Goal: Task Accomplishment & Management: Use online tool/utility

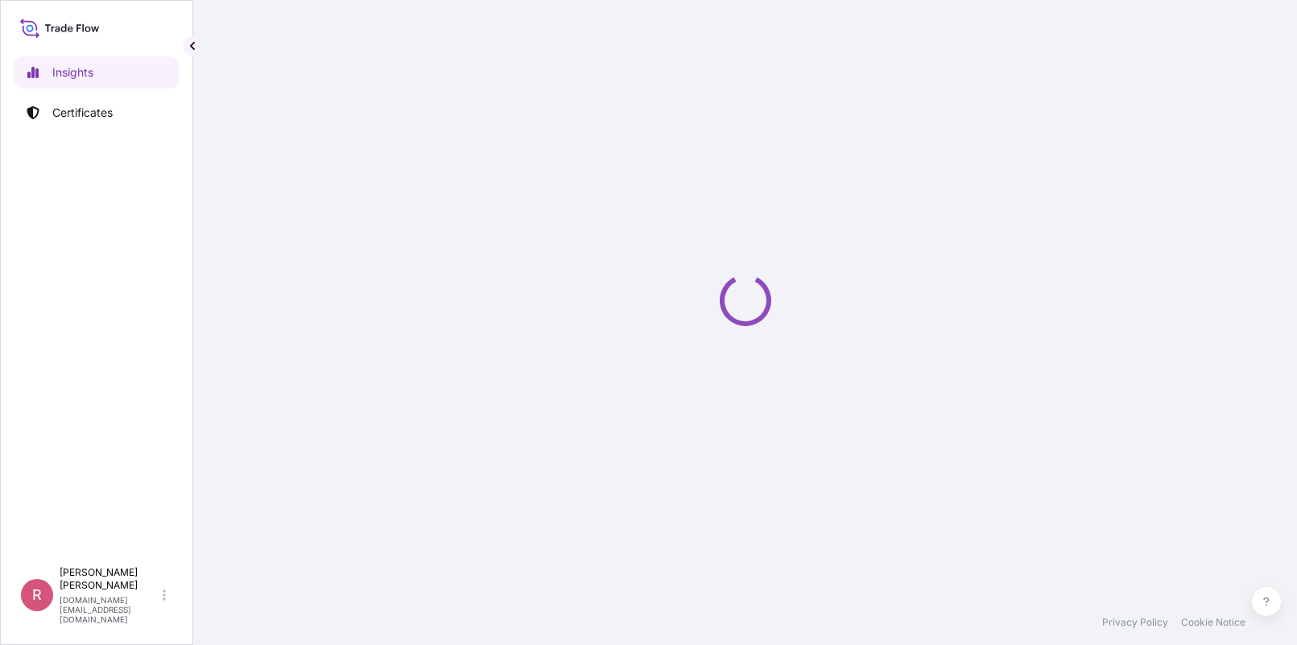
select select "2025"
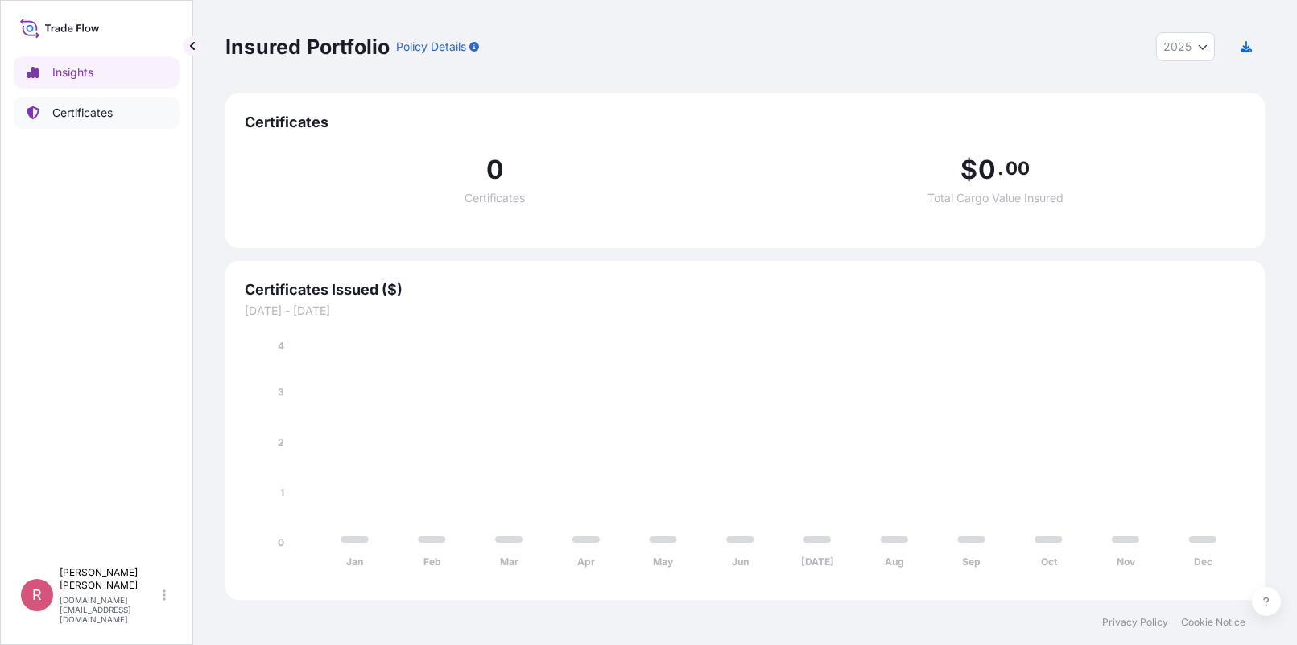
click at [137, 111] on link "Certificates" at bounding box center [97, 113] width 166 height 32
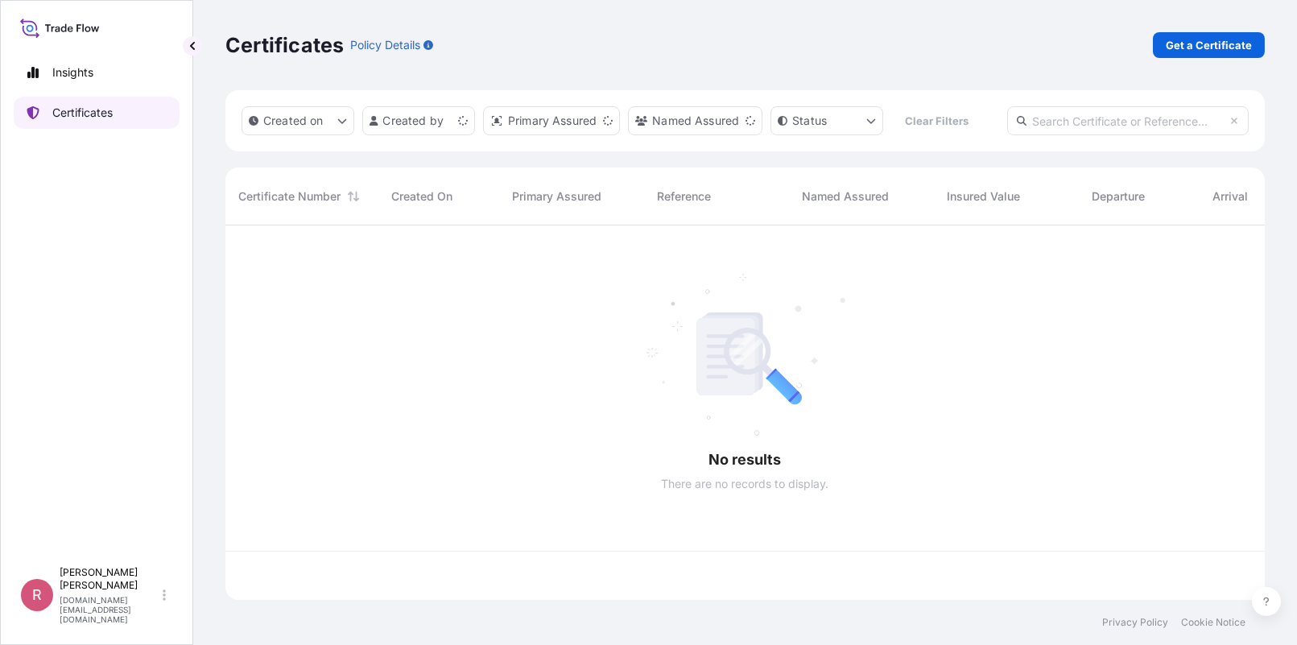
scroll to position [371, 1027]
click at [1089, 113] on input "text" at bounding box center [1128, 120] width 242 height 29
paste input "5013160621"
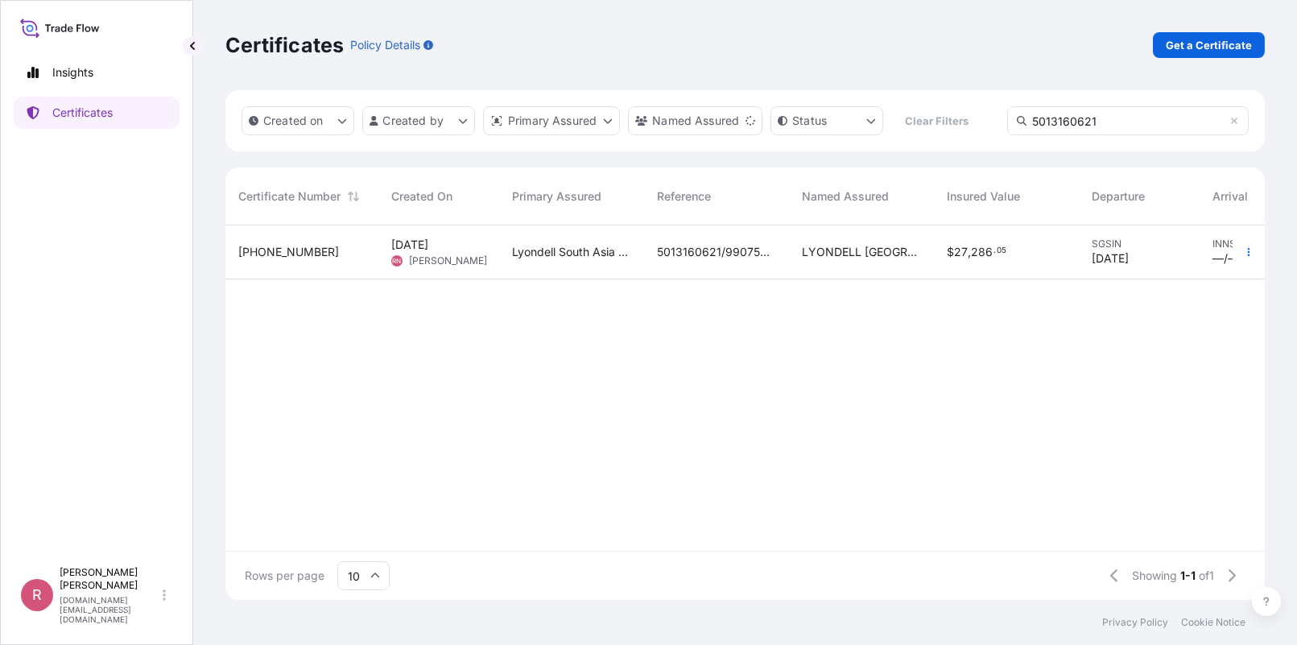
type input "5013160621"
click at [821, 245] on span "LYONDELL [GEOGRAPHIC_DATA] PTE. LTD." at bounding box center [861, 252] width 119 height 16
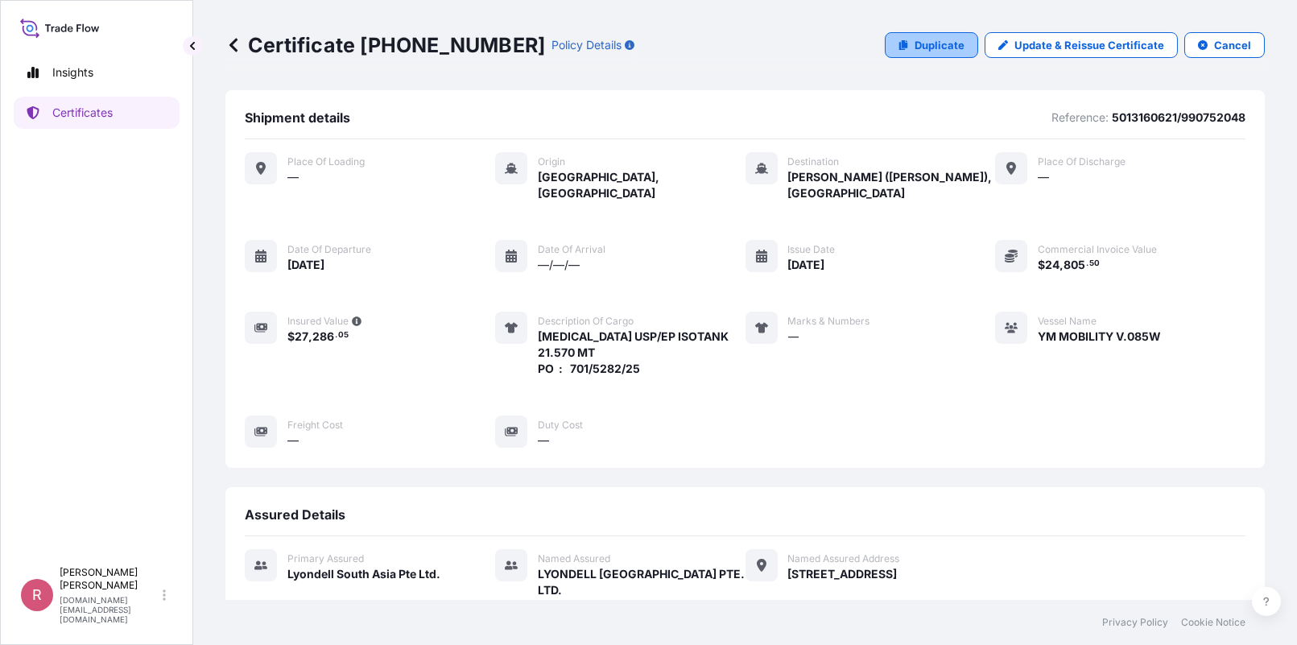
click at [948, 47] on p "Duplicate" at bounding box center [940, 45] width 50 height 16
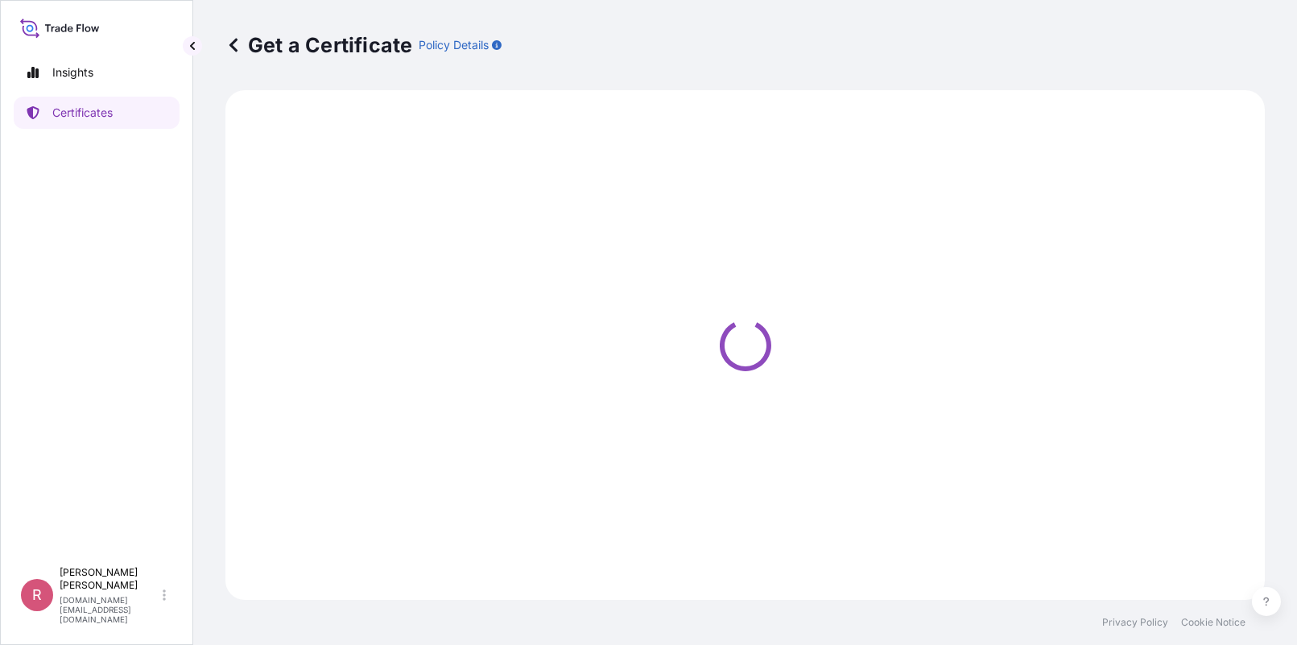
select select "Sea"
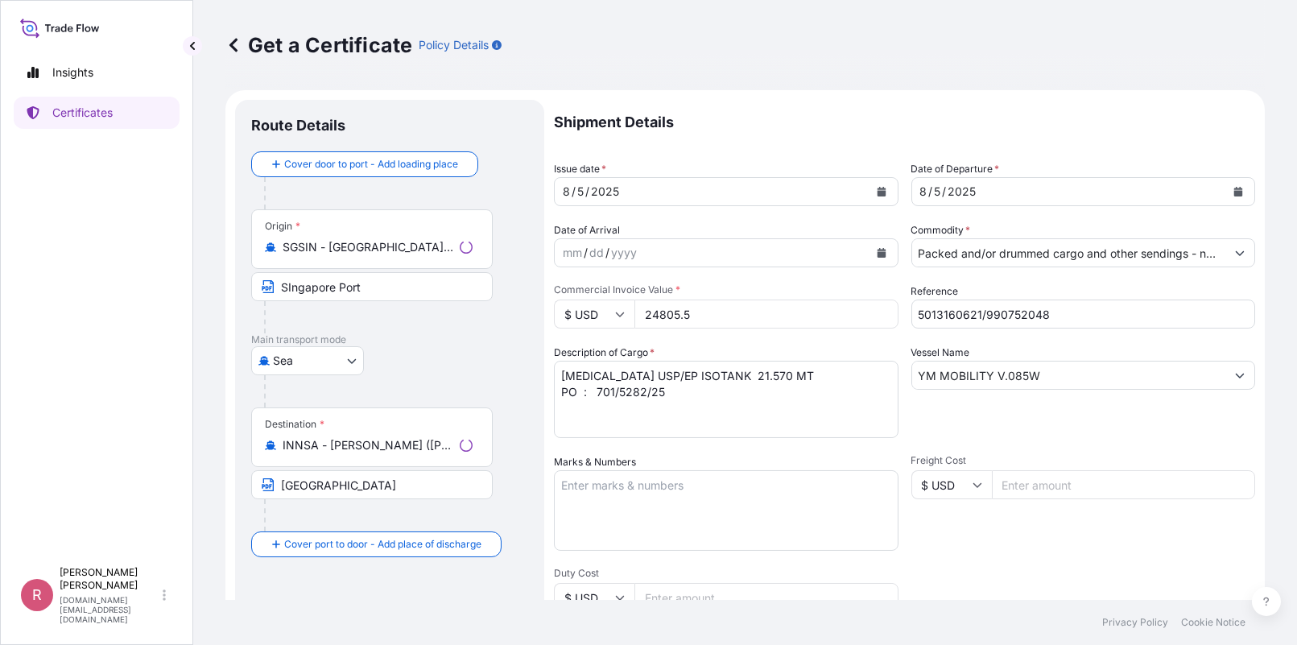
type input "[STREET_ADDRESS]"
select select "32022"
click at [877, 190] on icon "Calendar" at bounding box center [881, 192] width 9 height 10
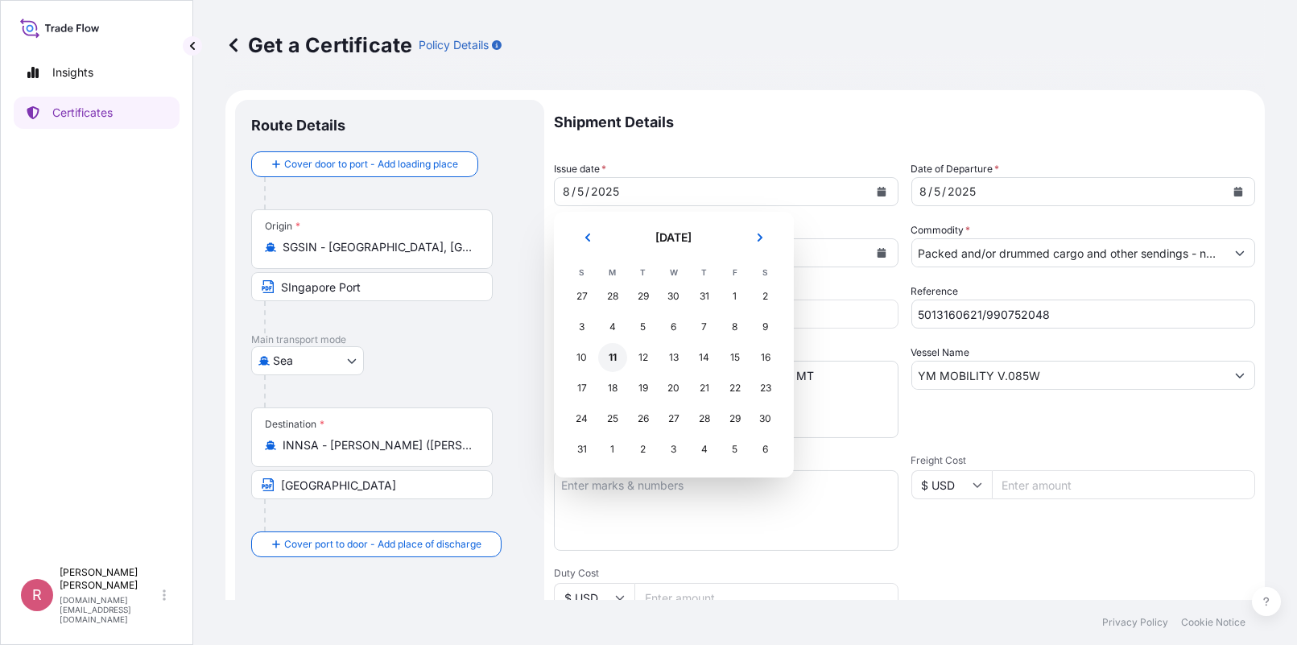
click at [613, 354] on div "11" at bounding box center [612, 357] width 29 height 29
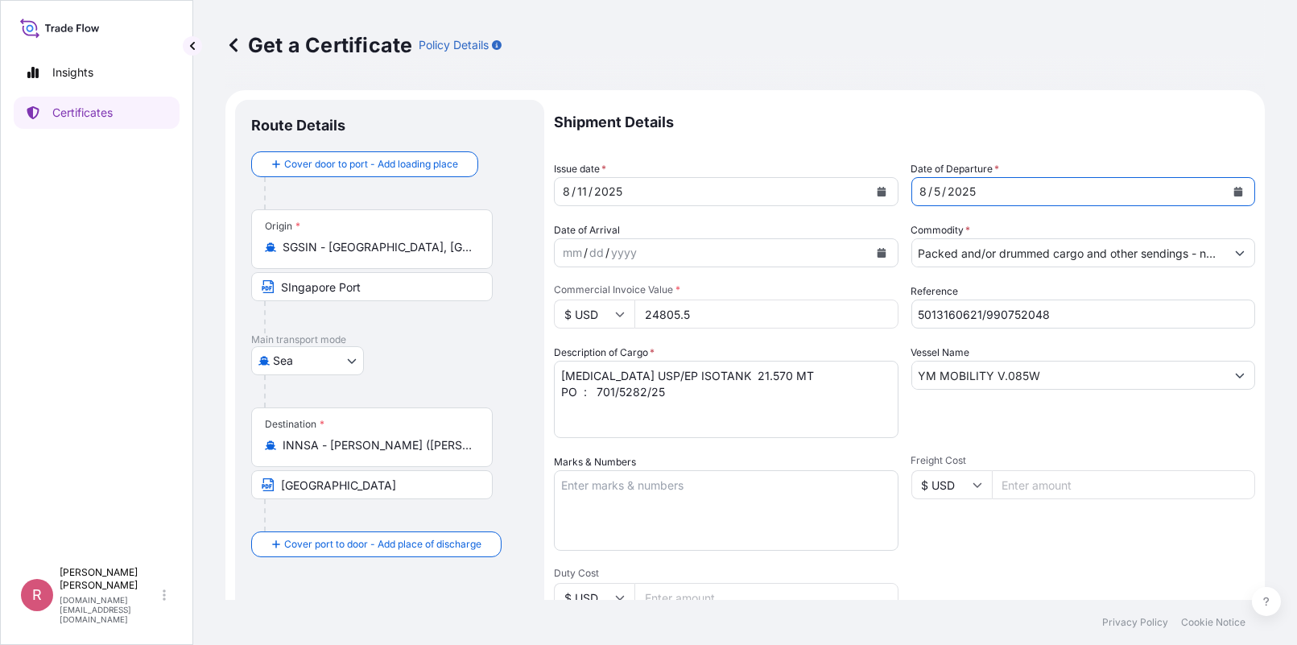
click at [1232, 190] on button "Calendar" at bounding box center [1238, 192] width 26 height 26
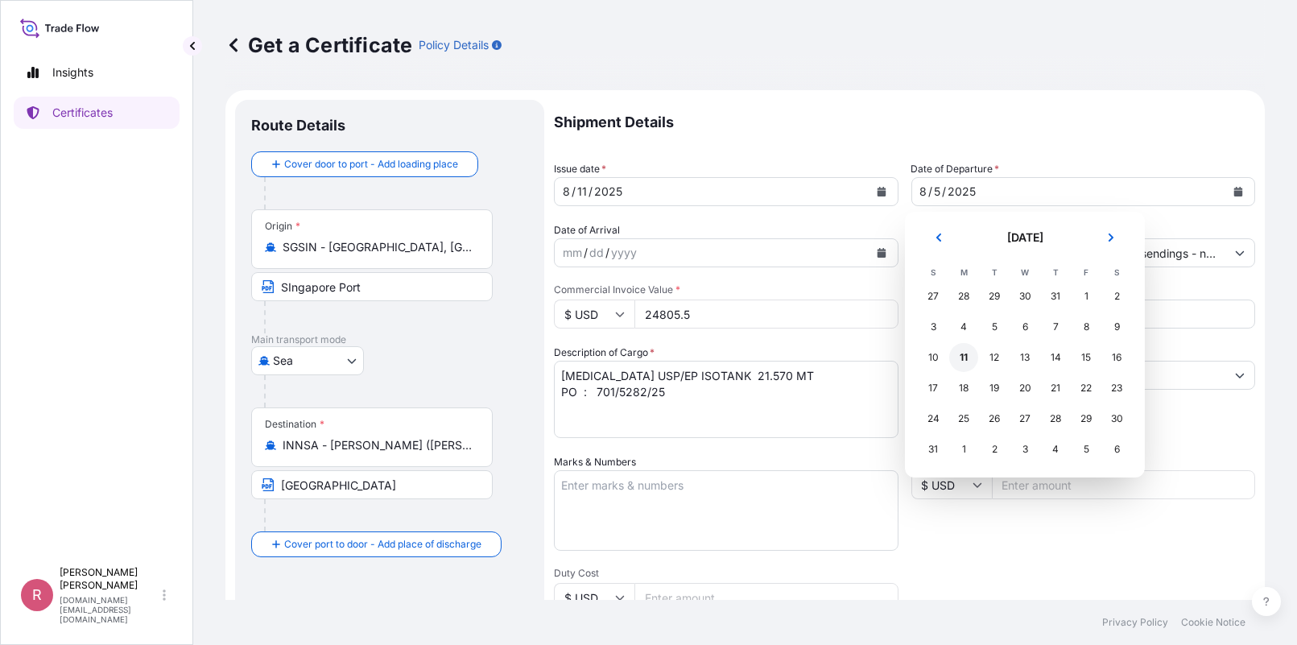
click at [964, 359] on div "11" at bounding box center [963, 357] width 29 height 29
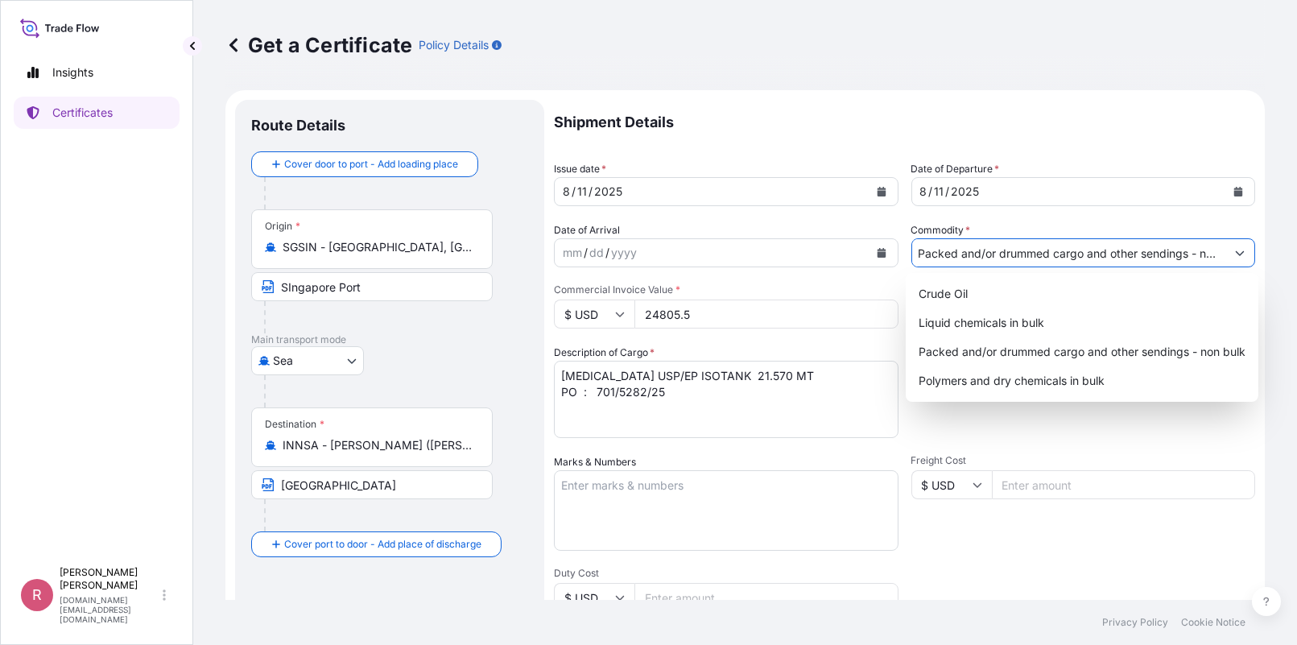
click at [1155, 250] on input "Packed and/or drummed cargo and other sendings - non bulk" at bounding box center [1069, 252] width 314 height 29
click at [1126, 349] on div "Packed and/or drummed cargo and other sendings - non bulk" at bounding box center [1082, 351] width 340 height 29
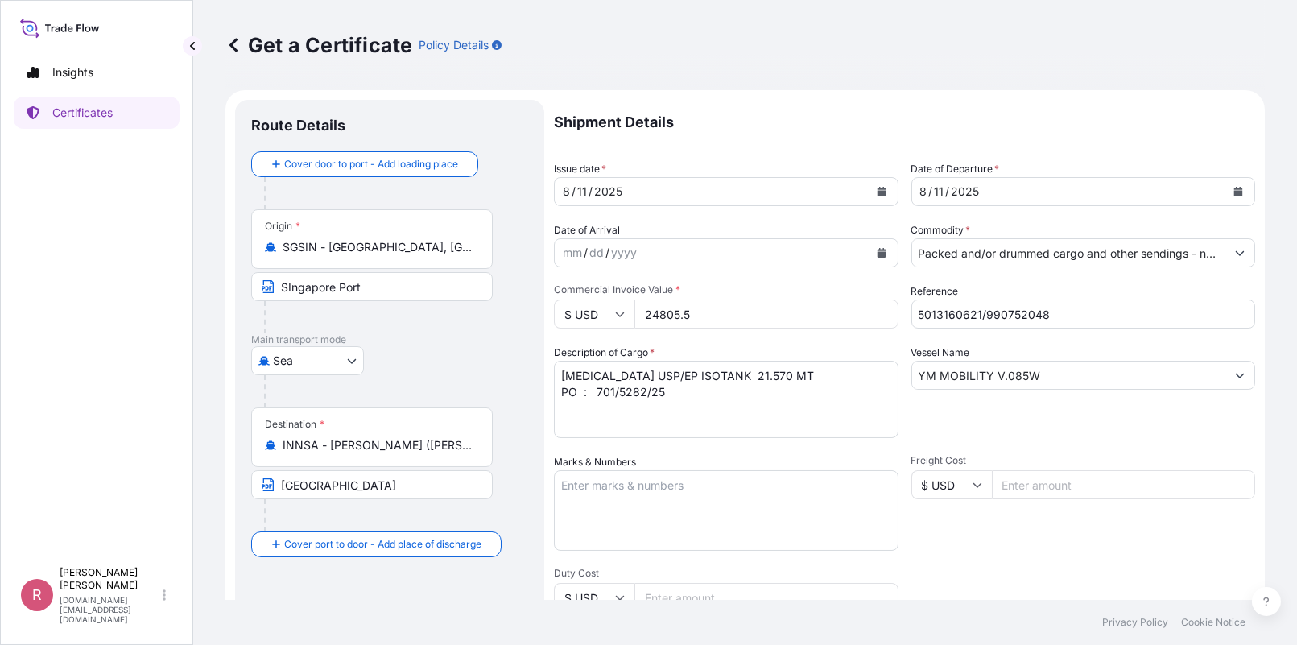
drag, startPoint x: 721, startPoint y: 316, endPoint x: 545, endPoint y: 300, distance: 177.0
click at [545, 300] on form "Route Details Cover door to port - Add loading place Place of loading Road / [G…" at bounding box center [744, 506] width 1039 height 832
click at [741, 322] on input "24805.5" at bounding box center [766, 313] width 264 height 29
type input "24805.5"
drag, startPoint x: 1076, startPoint y: 311, endPoint x: 878, endPoint y: 318, distance: 198.2
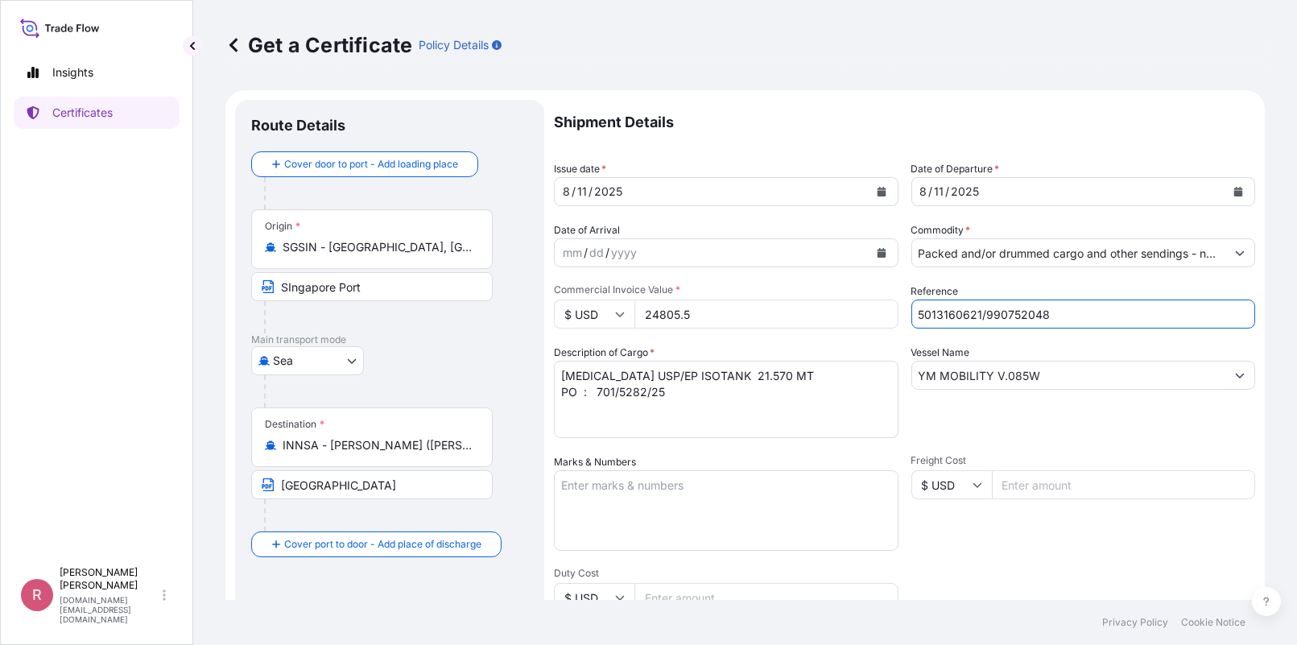
click at [878, 318] on div "Shipment Details Issue date * [DATE] Date of Departure * [DATE] Date of Arrival…" at bounding box center [904, 483] width 701 height 767
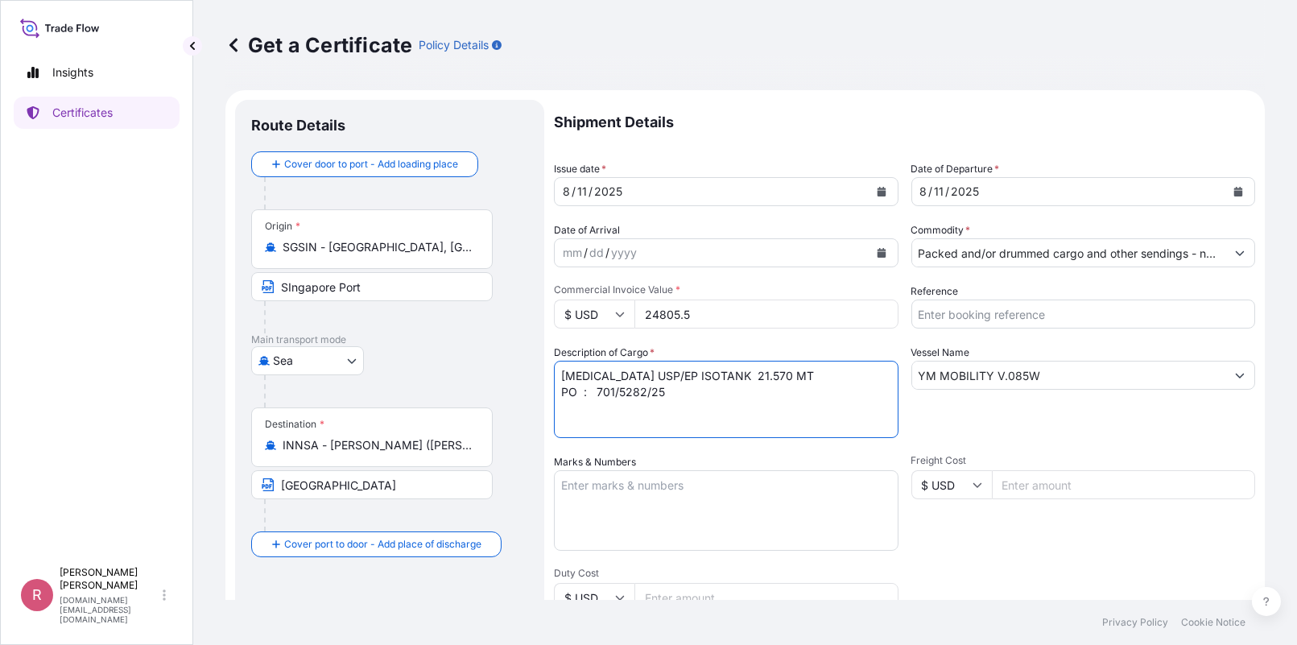
click at [762, 384] on textarea "[MEDICAL_DATA] USP/EP ISOTANK 21.570 MT PO : 701/5282/25" at bounding box center [726, 399] width 345 height 77
click at [808, 378] on textarea "[MEDICAL_DATA] USP/EP ISOTANK 21.570 MT PO : 701/5282/25" at bounding box center [726, 399] width 345 height 77
type textarea "[MEDICAL_DATA] USP/EP ISOTANK 21. MT PO : 701/5282/25"
click at [981, 317] on input "Reference" at bounding box center [1083, 313] width 345 height 29
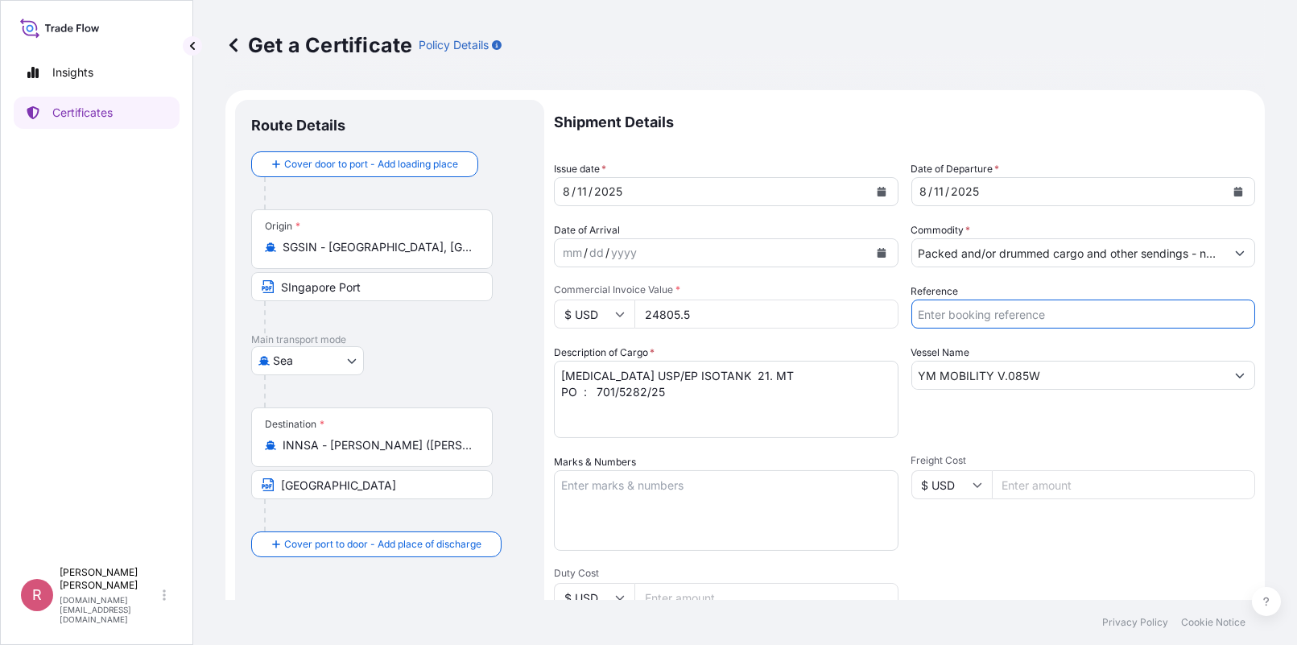
type input "[STREET_ADDRESS]"
type input "24804.5"
click at [872, 316] on input "24804.5" at bounding box center [766, 313] width 264 height 29
click at [947, 311] on input "Reference" at bounding box center [1083, 313] width 345 height 29
paste input "5013185387"
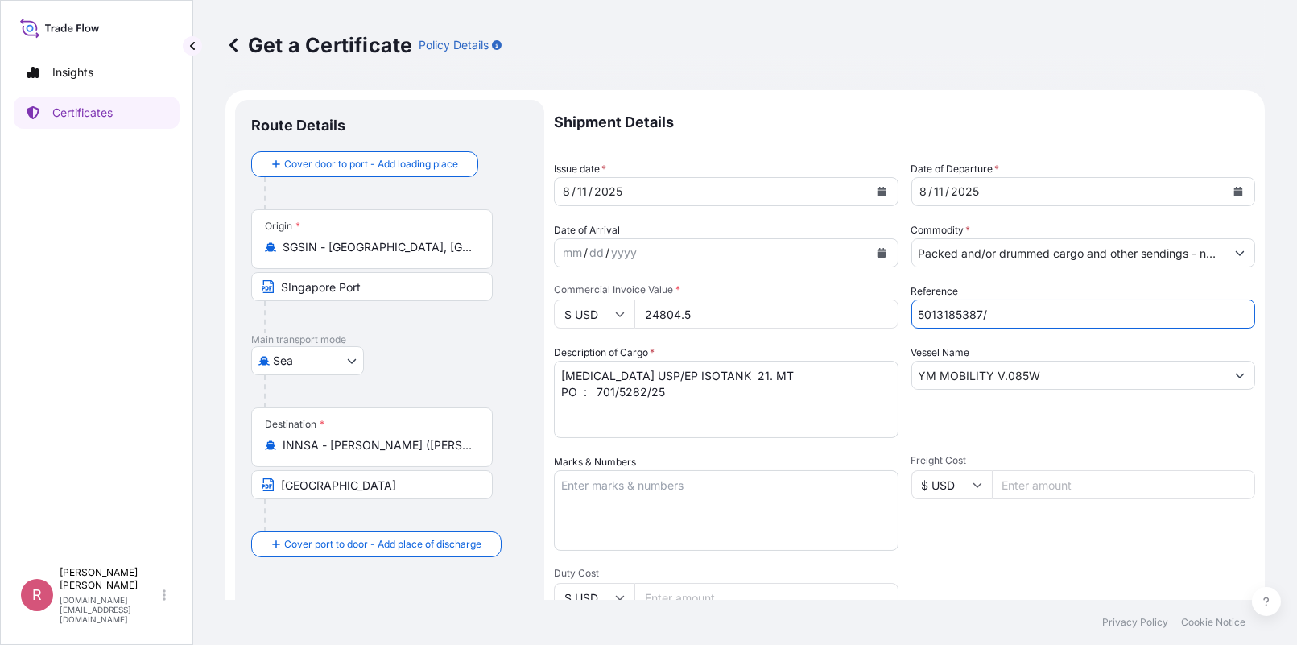
type input "5013185387/"
click at [828, 320] on input "24804.5" at bounding box center [766, 313] width 264 height 29
click at [734, 329] on div "Shipment Details Issue date * [DATE] Date of Departure * [DATE] Date of Arrival…" at bounding box center [904, 483] width 701 height 767
drag, startPoint x: 677, startPoint y: 318, endPoint x: 593, endPoint y: 316, distance: 84.5
click at [593, 316] on div "$ USD 24804.5" at bounding box center [726, 313] width 345 height 29
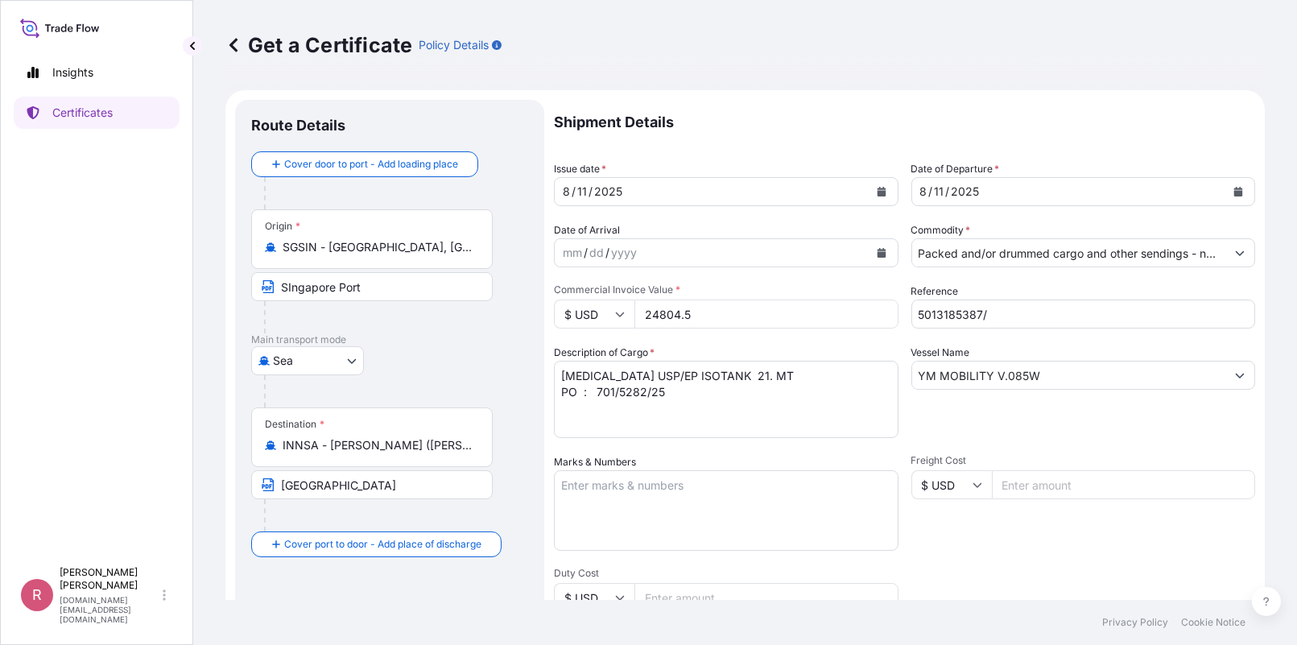
paste input "441.90"
type input "24441.90"
type input "[STREET_ADDRESS]"
type input "24441.90"
drag, startPoint x: 1036, startPoint y: 380, endPoint x: 832, endPoint y: 346, distance: 206.5
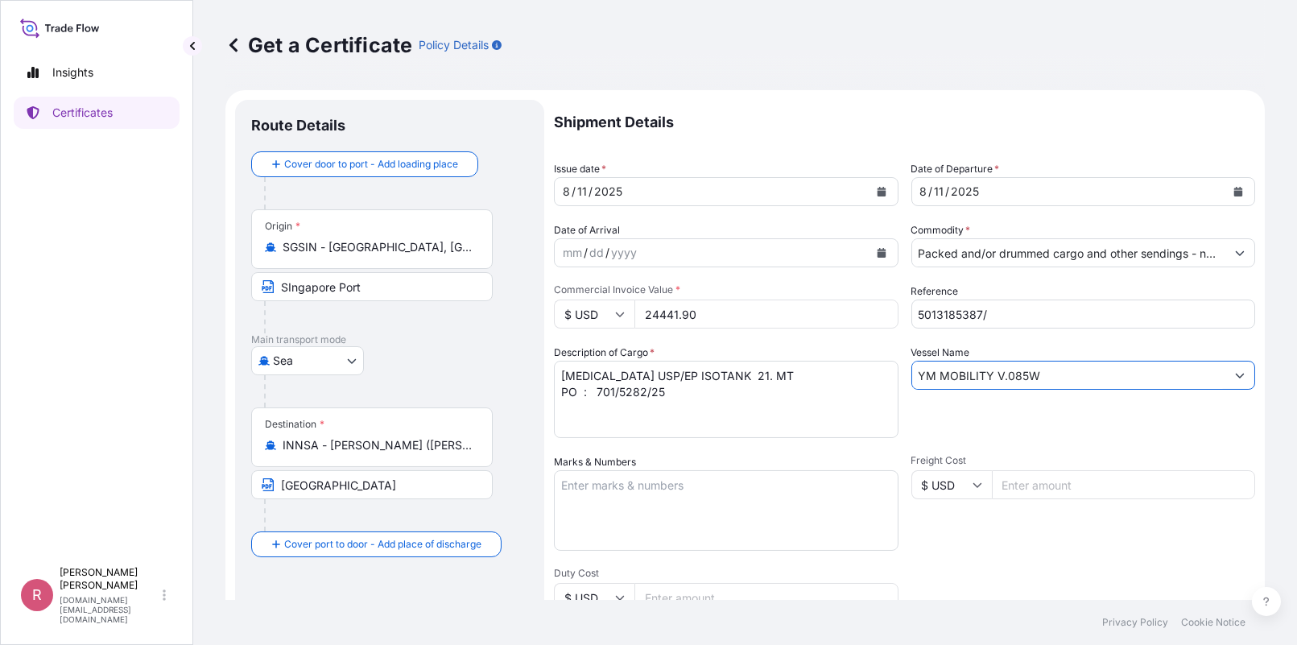
click at [836, 349] on div "Shipment Details Issue date * [DATE] Date of Departure * [DATE] Date of Arrival…" at bounding box center [904, 483] width 701 height 767
click at [957, 378] on input "Vessel Name" at bounding box center [1069, 375] width 314 height 29
paste input "JIRA BHUM V.005W"
type input "JIRA BHUM V.005W"
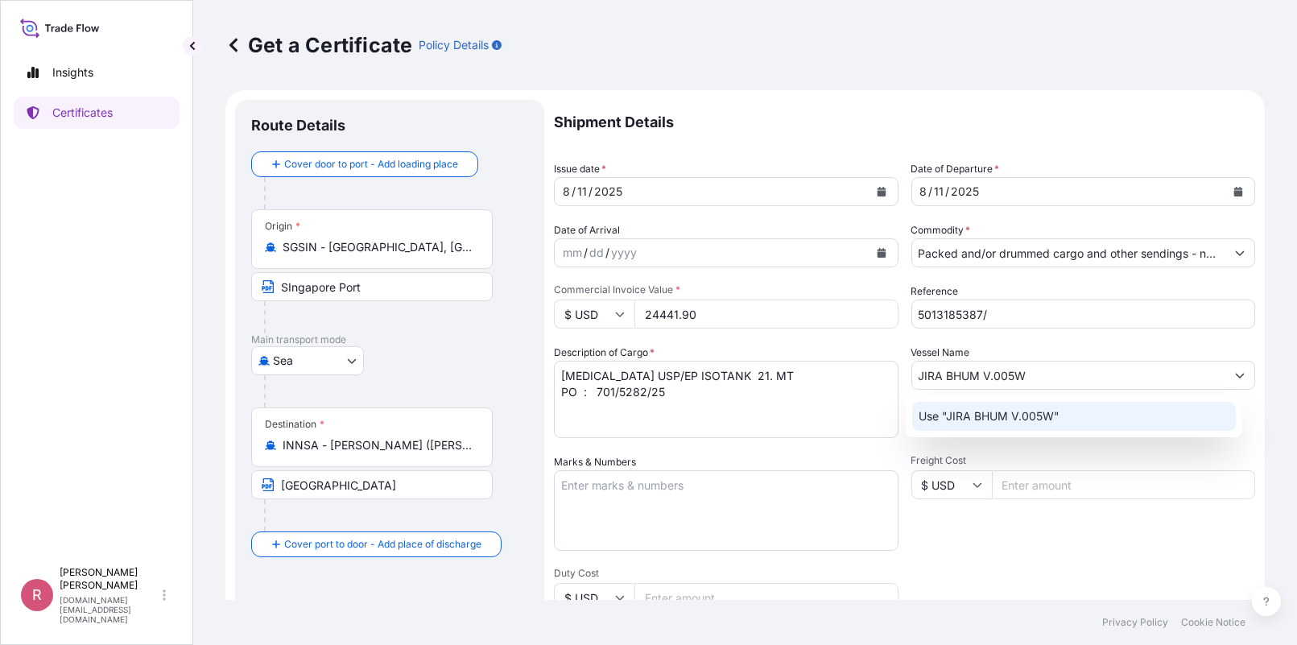
click at [973, 409] on p "Use "JIRA BHUM V.005W"" at bounding box center [989, 416] width 141 height 16
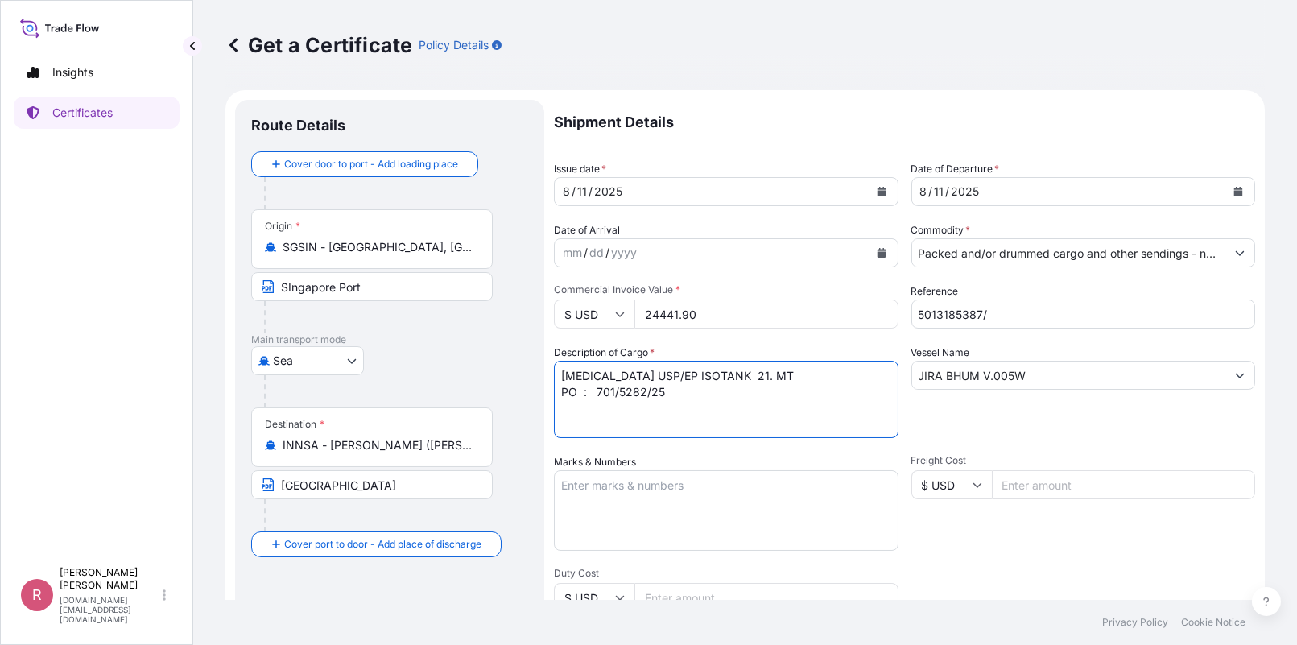
click at [791, 375] on textarea "[MEDICAL_DATA] USP/EP ISOTANK 21.570 MT PO : 701/5282/25" at bounding box center [726, 399] width 345 height 77
type input "[STREET_ADDRESS]"
type textarea "[MEDICAL_DATA] USP/EP ISOTANK 21.630 MT PO : 701/5282/25"
click at [266, 589] on div "Route Details Cover door to port - Add loading place Place of loading Road / [G…" at bounding box center [389, 506] width 277 height 780
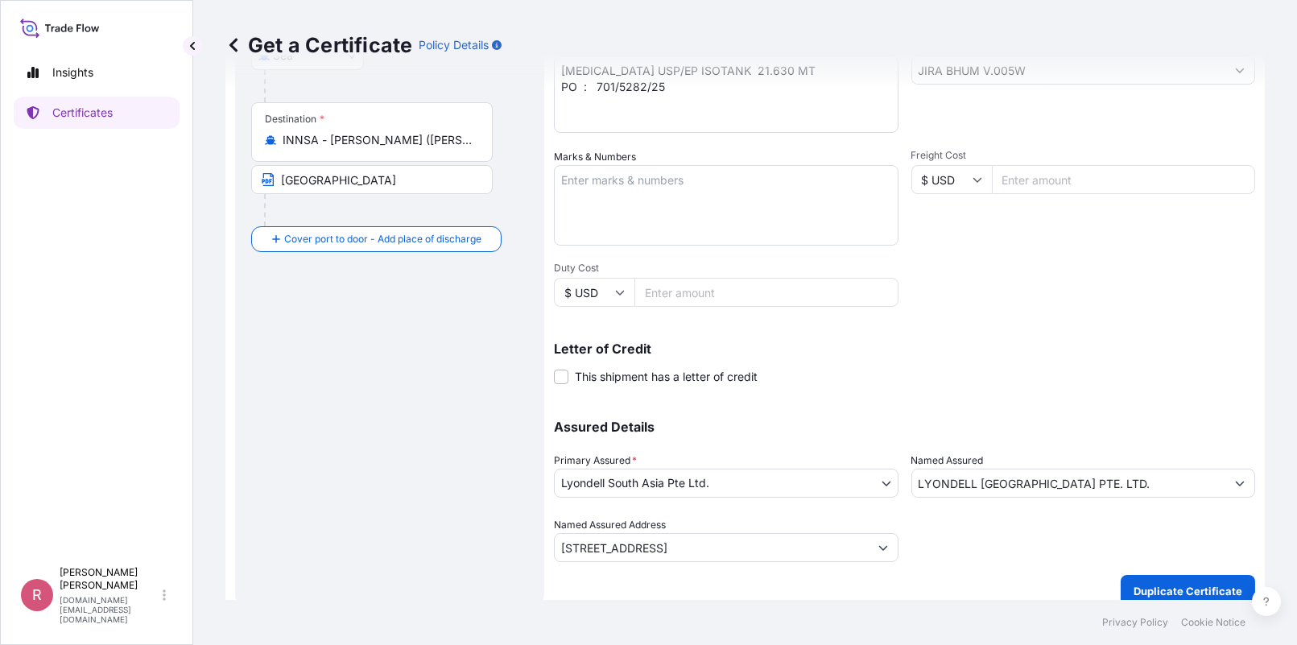
type input "[STREET_ADDRESS]"
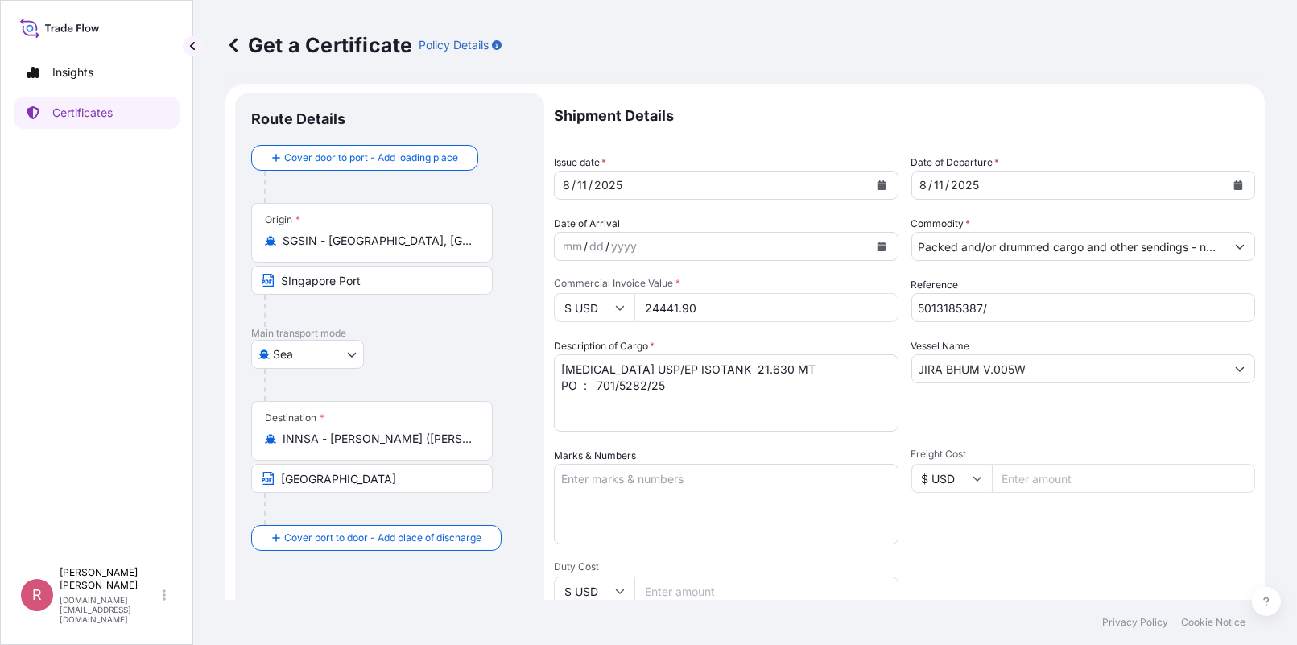
scroll to position [0, 0]
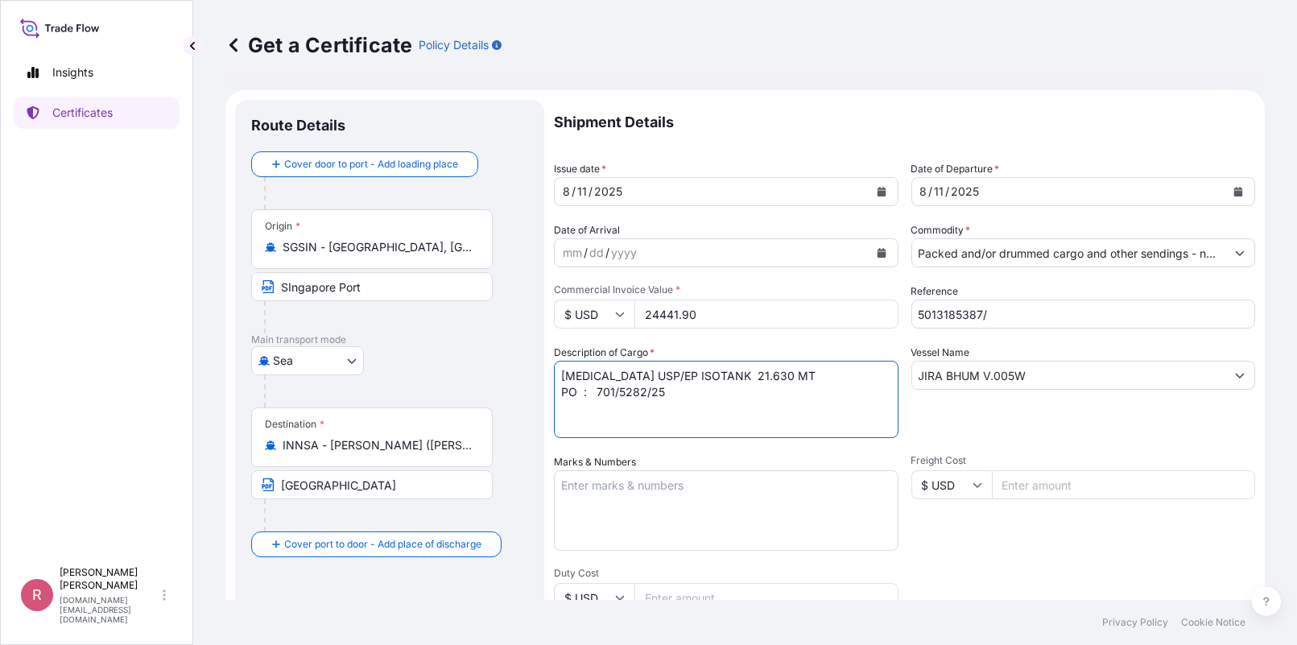
drag, startPoint x: 659, startPoint y: 390, endPoint x: 600, endPoint y: 390, distance: 58.8
click at [600, 390] on textarea "[MEDICAL_DATA] USP/EP ISOTANK 21.570 MT PO : 701/5282/25" at bounding box center [726, 399] width 345 height 77
paste textarea "701/5305"
click at [605, 393] on textarea "[MEDICAL_DATA] USP/EP ISOTANK 21.570 MT PO : 701/5282/25" at bounding box center [726, 399] width 345 height 77
type textarea "[MEDICAL_DATA] USP/EP ISOTANK 21.630 MT PO : 701/5305/25"
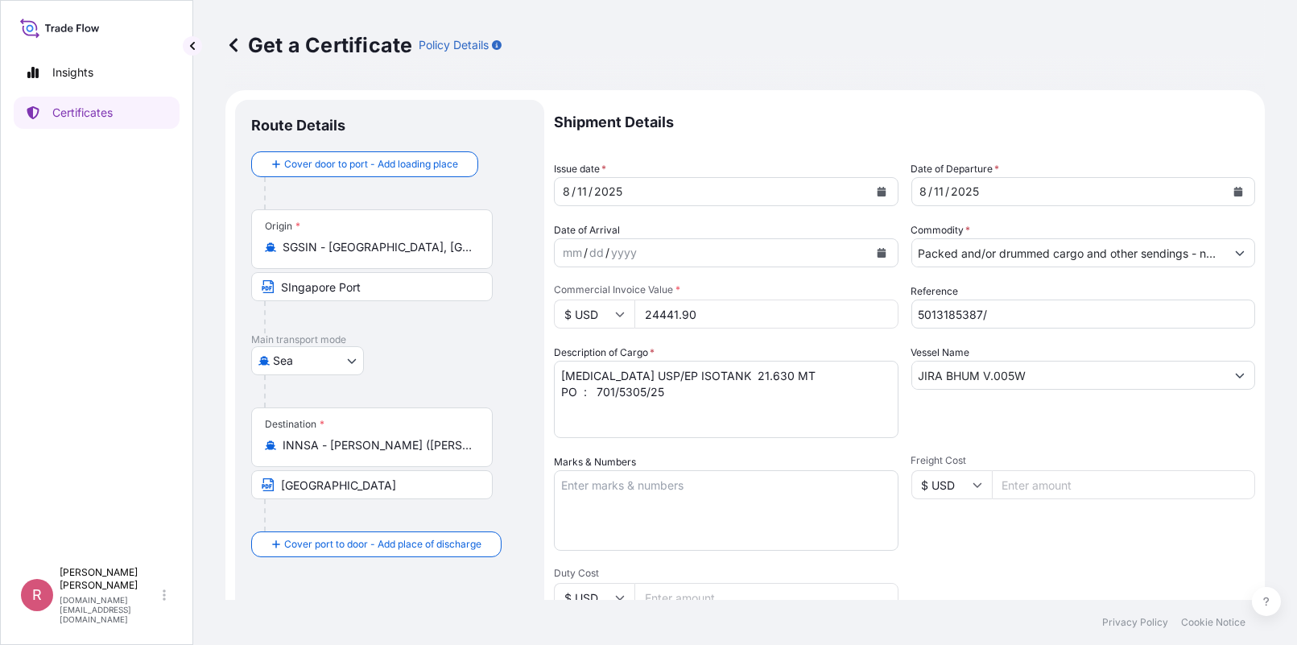
click at [919, 454] on span "Freight Cost" at bounding box center [1083, 460] width 345 height 13
click at [992, 470] on input "Freight Cost" at bounding box center [1124, 484] width 264 height 29
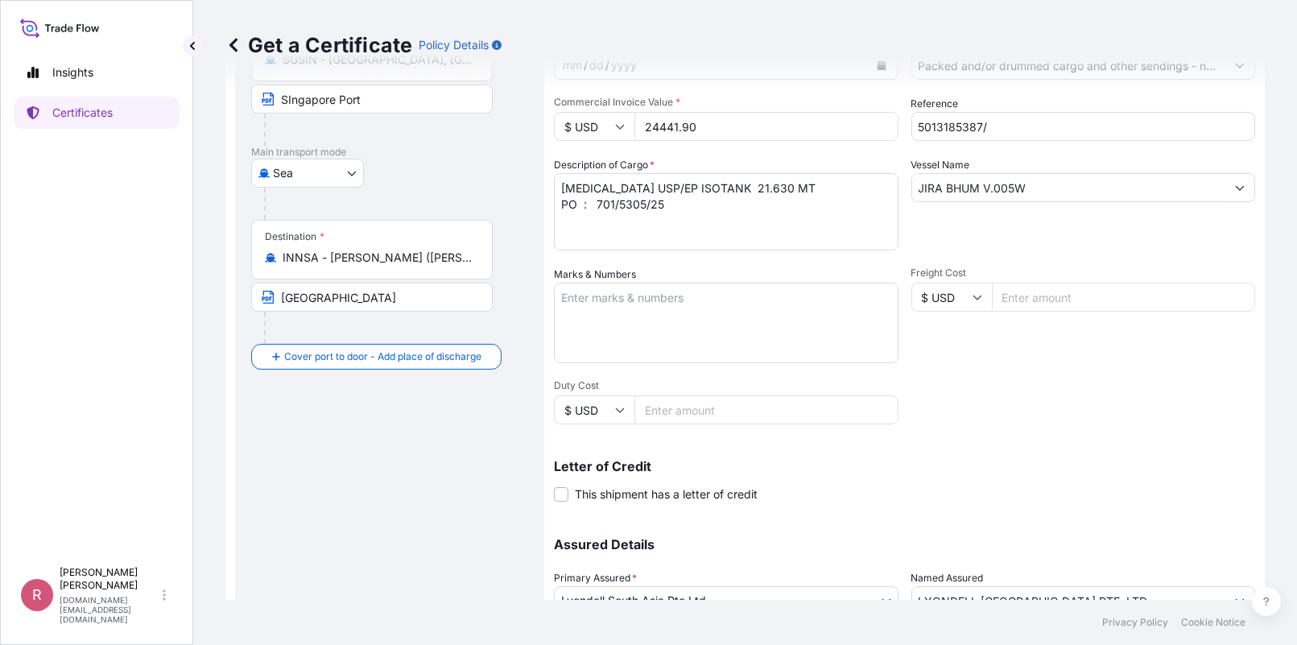
scroll to position [321, 0]
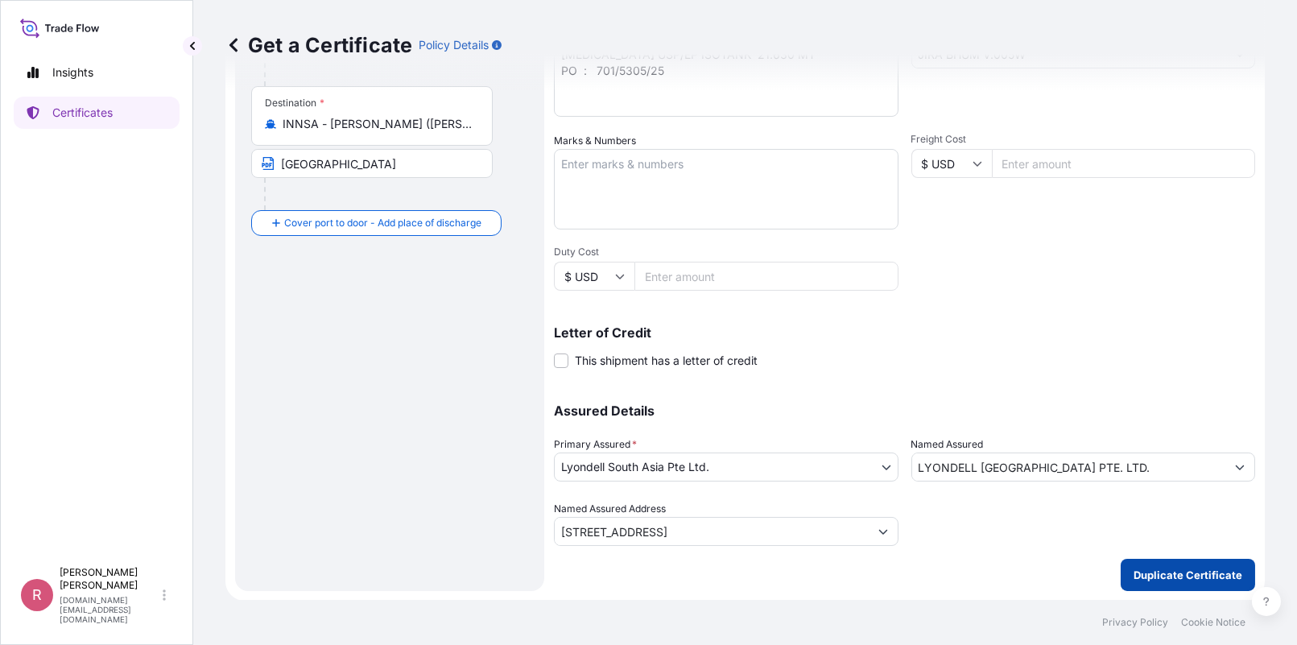
click at [1134, 576] on p "Duplicate Certificate" at bounding box center [1188, 575] width 109 height 16
type input "[STREET_ADDRESS]"
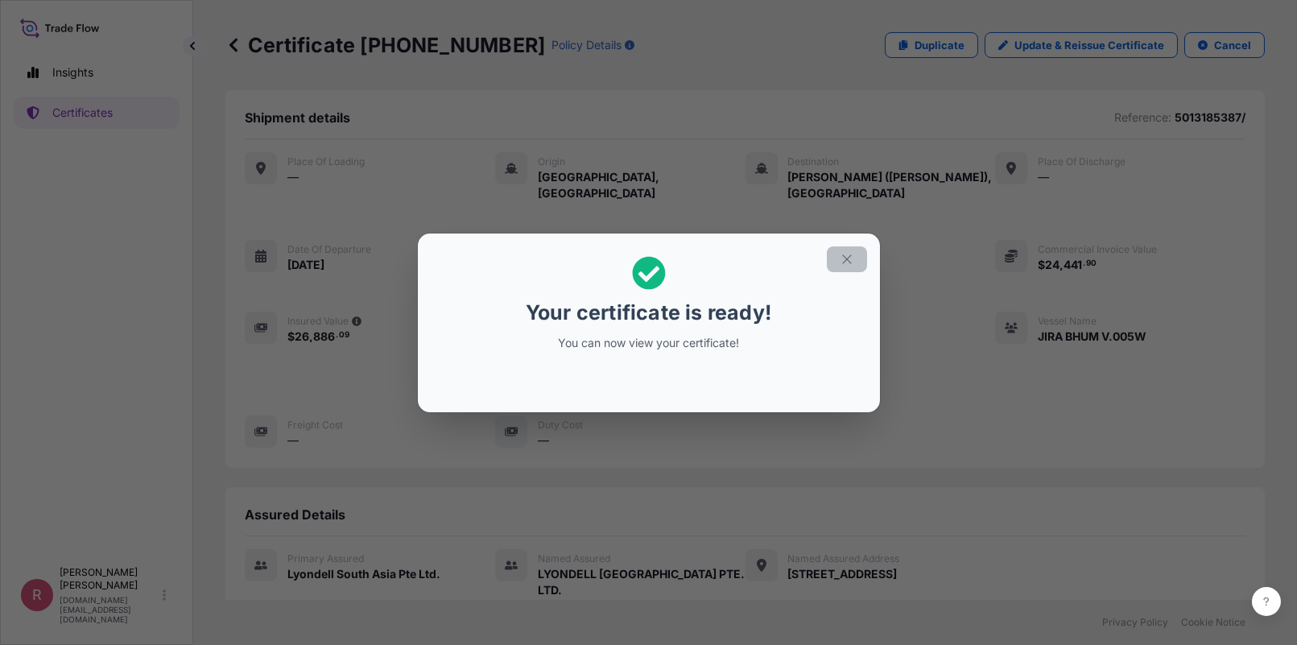
click at [847, 254] on icon "button" at bounding box center [847, 259] width 14 height 14
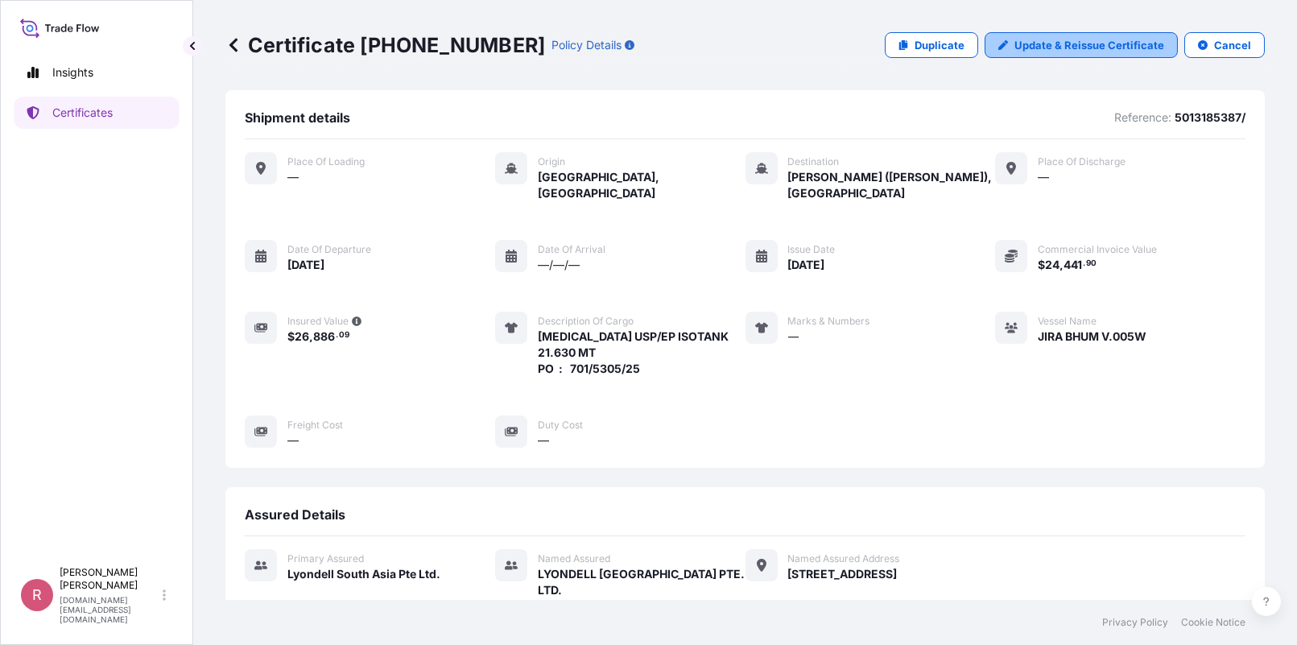
click at [1037, 43] on p "Update & Reissue Certificate" at bounding box center [1089, 45] width 150 height 16
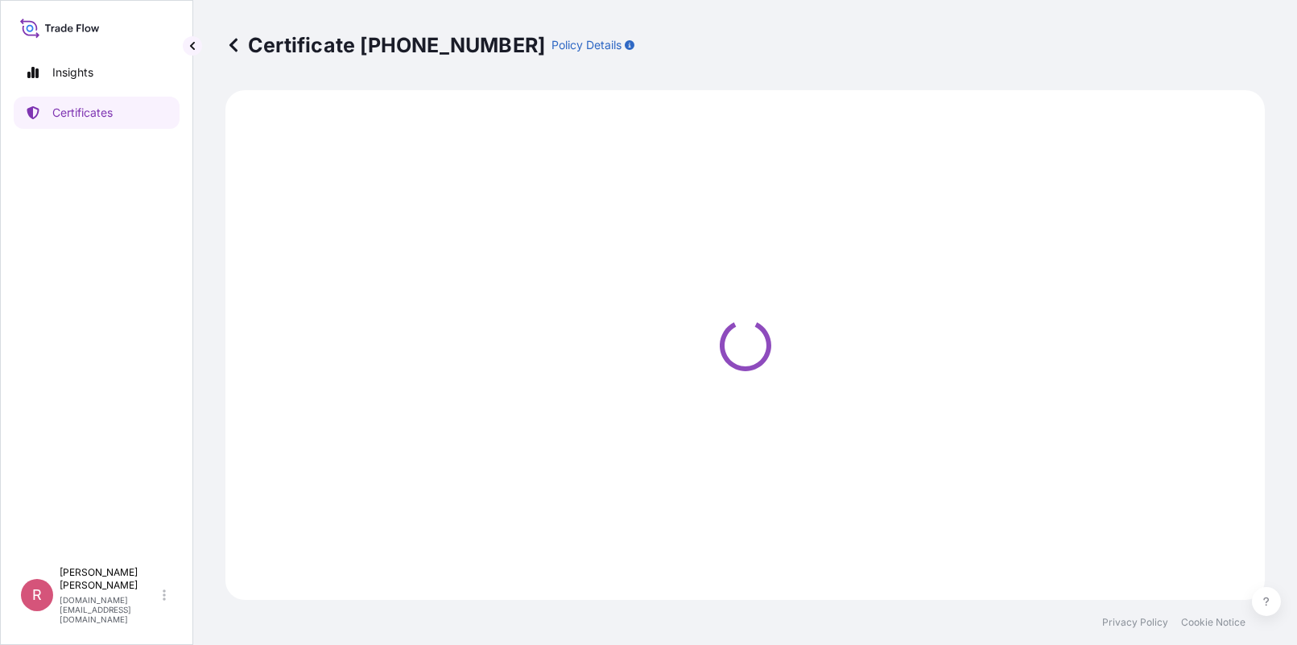
select select "Sea"
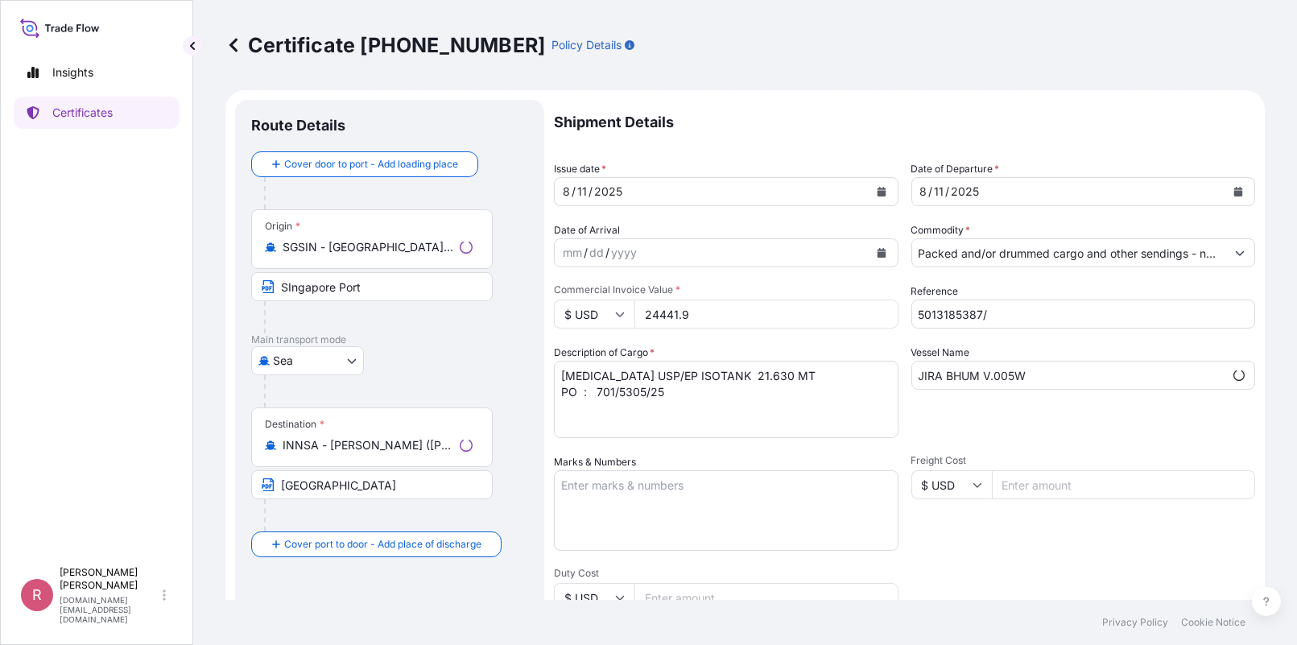
type input "[STREET_ADDRESS]"
select select "32022"
click at [1010, 316] on input "5013185387/" at bounding box center [1083, 313] width 345 height 29
click at [1022, 316] on input "5013185387/" at bounding box center [1083, 313] width 345 height 29
paste input "990756096"
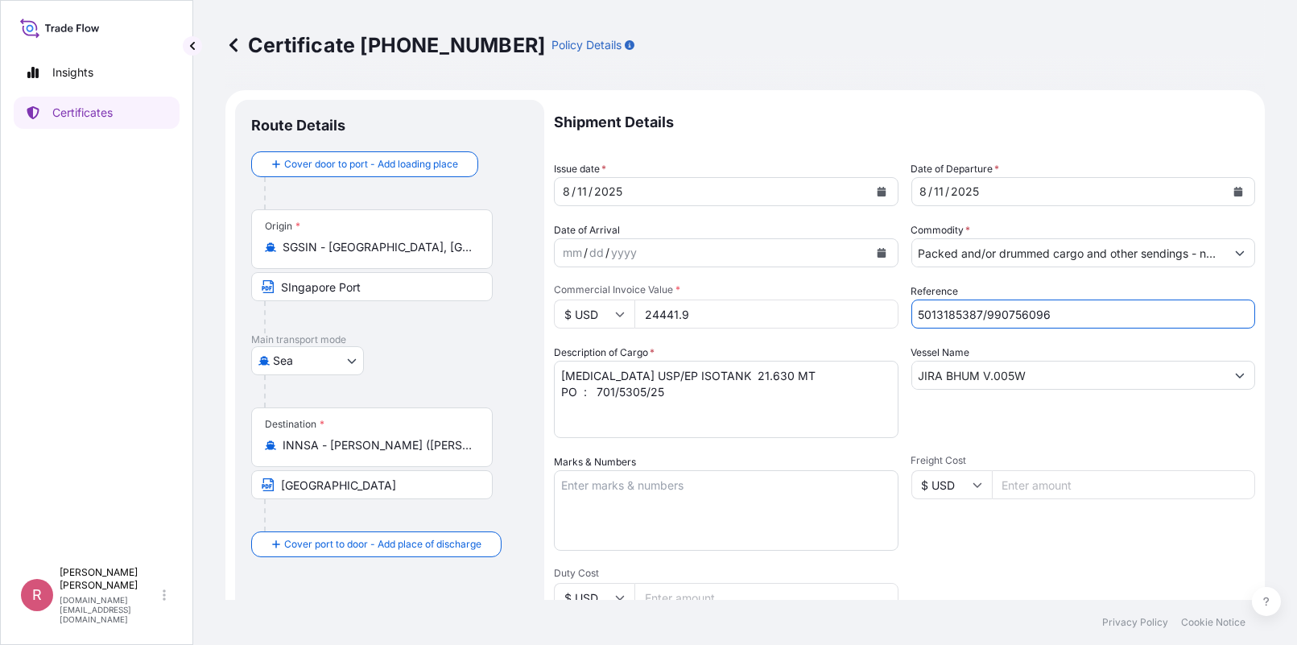
type input "5013185387/990756096"
click at [661, 312] on input "24441.9" at bounding box center [766, 313] width 264 height 29
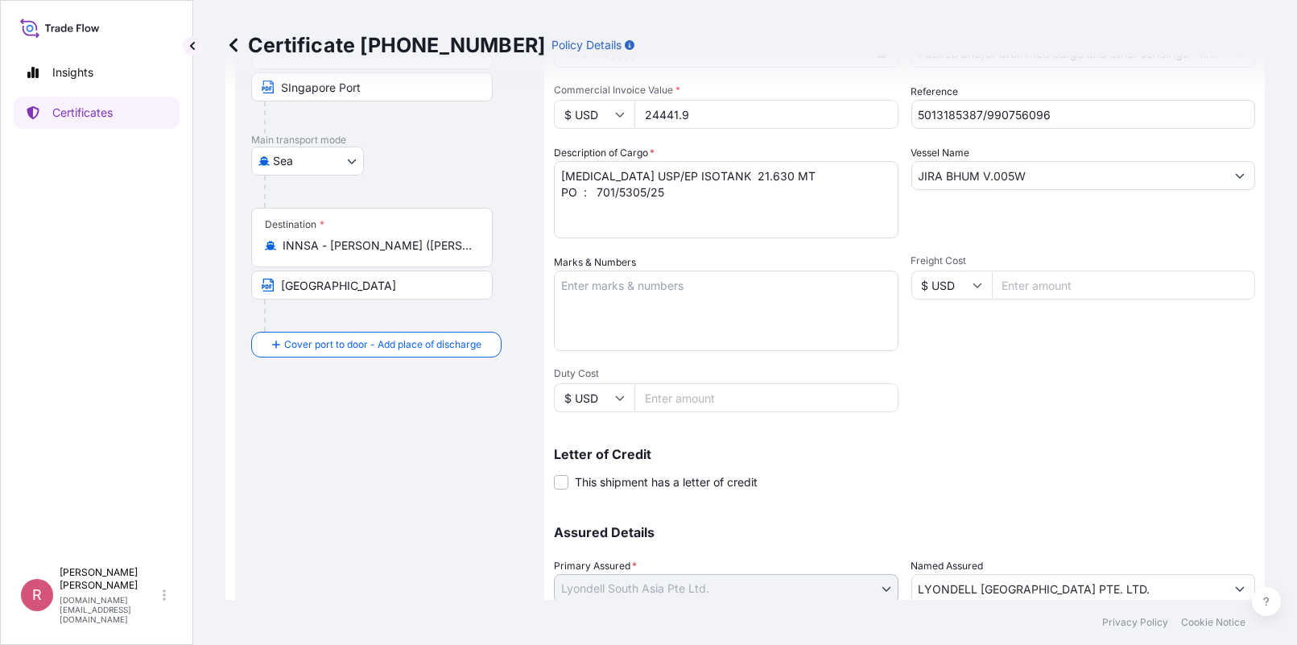
scroll to position [321, 0]
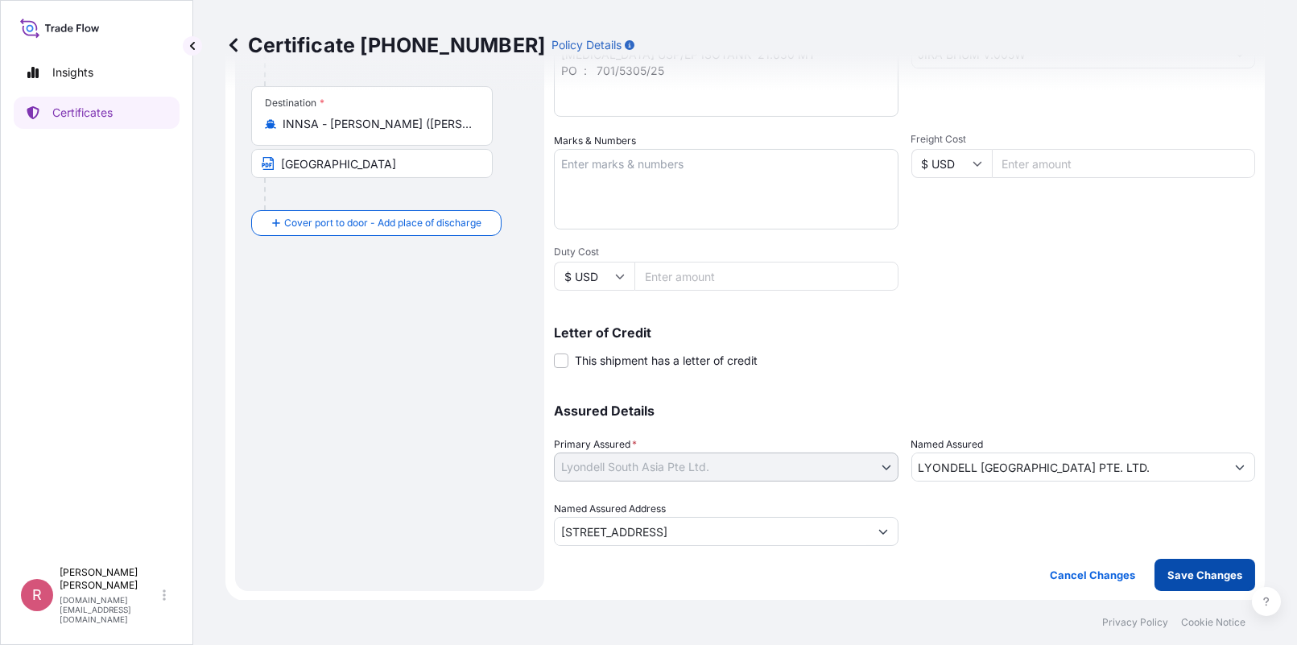
click at [1232, 571] on button "Save Changes" at bounding box center [1204, 575] width 101 height 32
type input "[STREET_ADDRESS]"
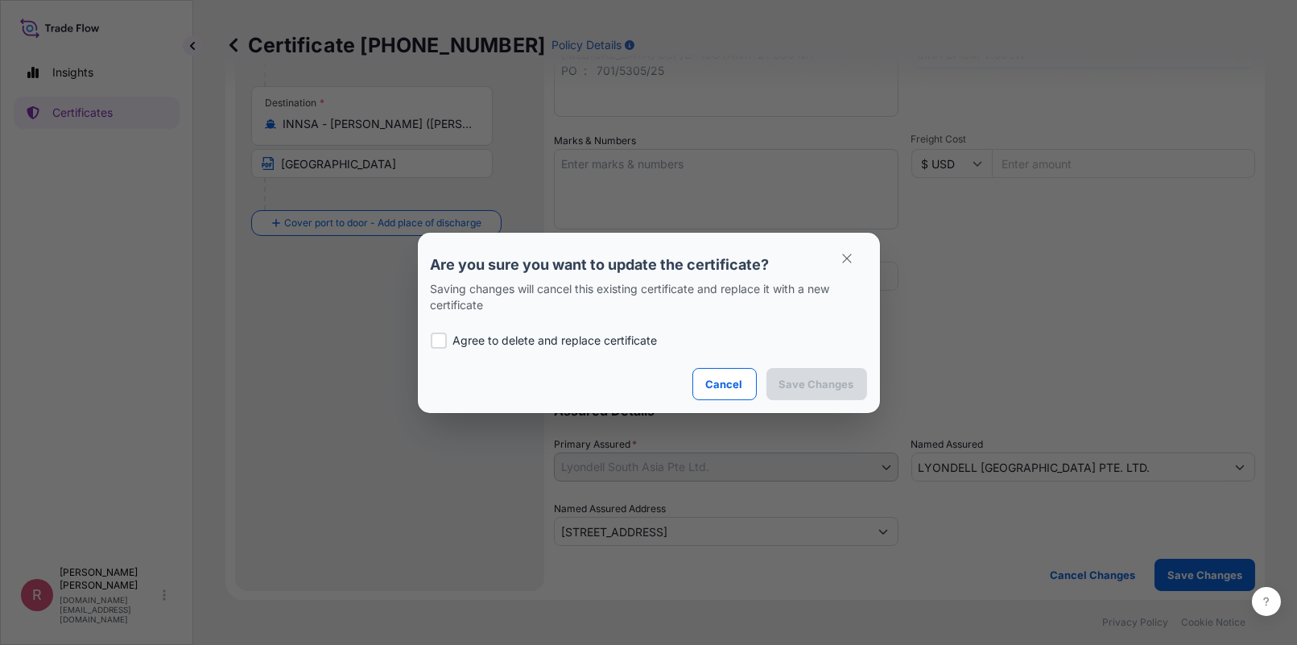
click at [533, 337] on p "Agree to delete and replace certificate" at bounding box center [555, 340] width 204 height 16
checkbox input "true"
click at [791, 394] on button "Save Changes" at bounding box center [816, 384] width 101 height 32
type input "[STREET_ADDRESS]"
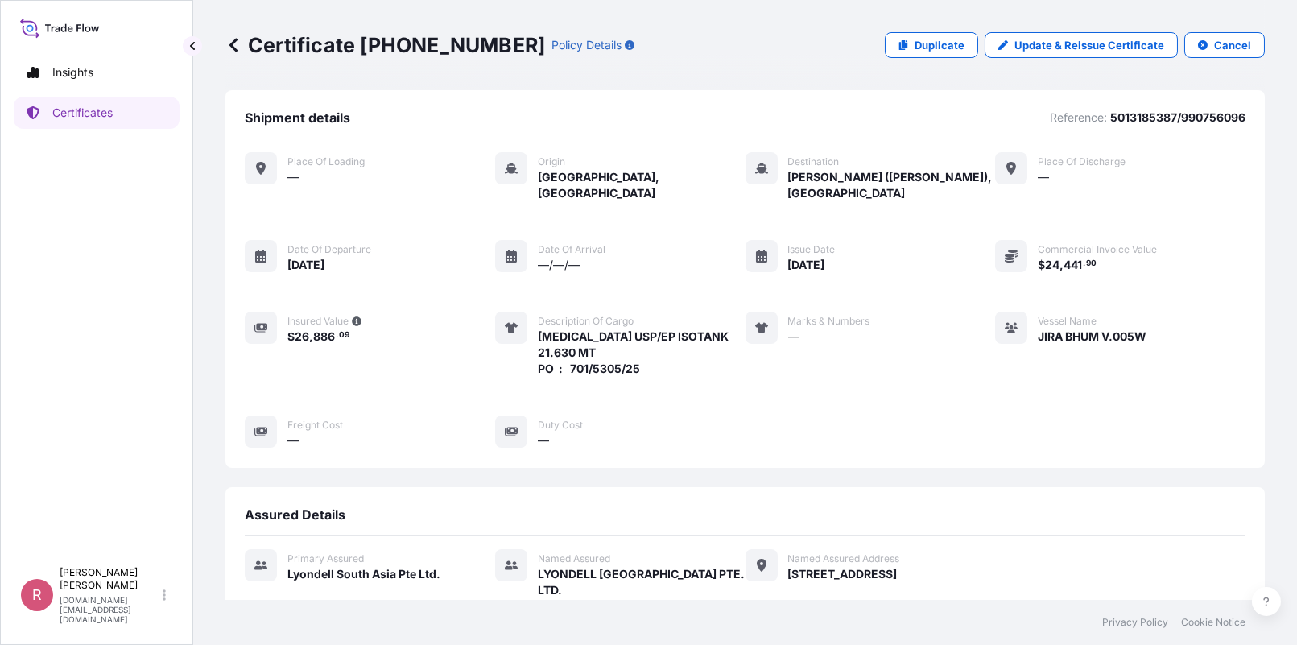
scroll to position [370, 0]
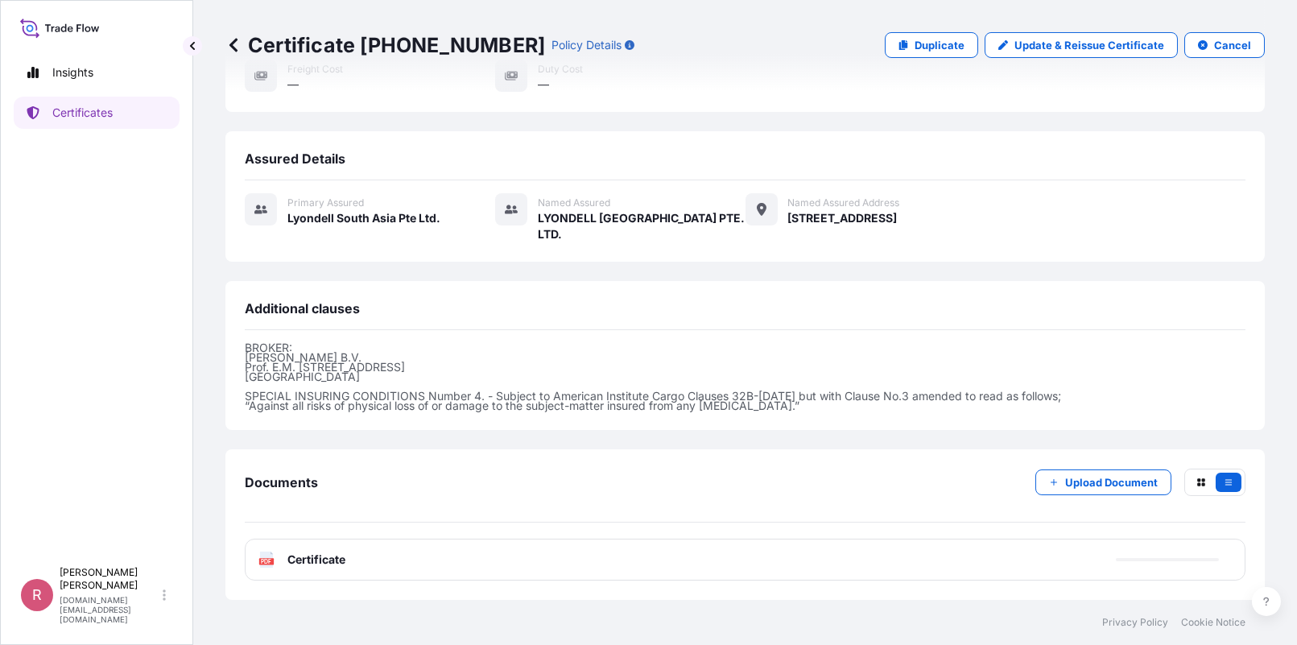
click at [269, 559] on text "PDF" at bounding box center [267, 562] width 10 height 6
click at [302, 564] on span "Certificate" at bounding box center [316, 559] width 58 height 16
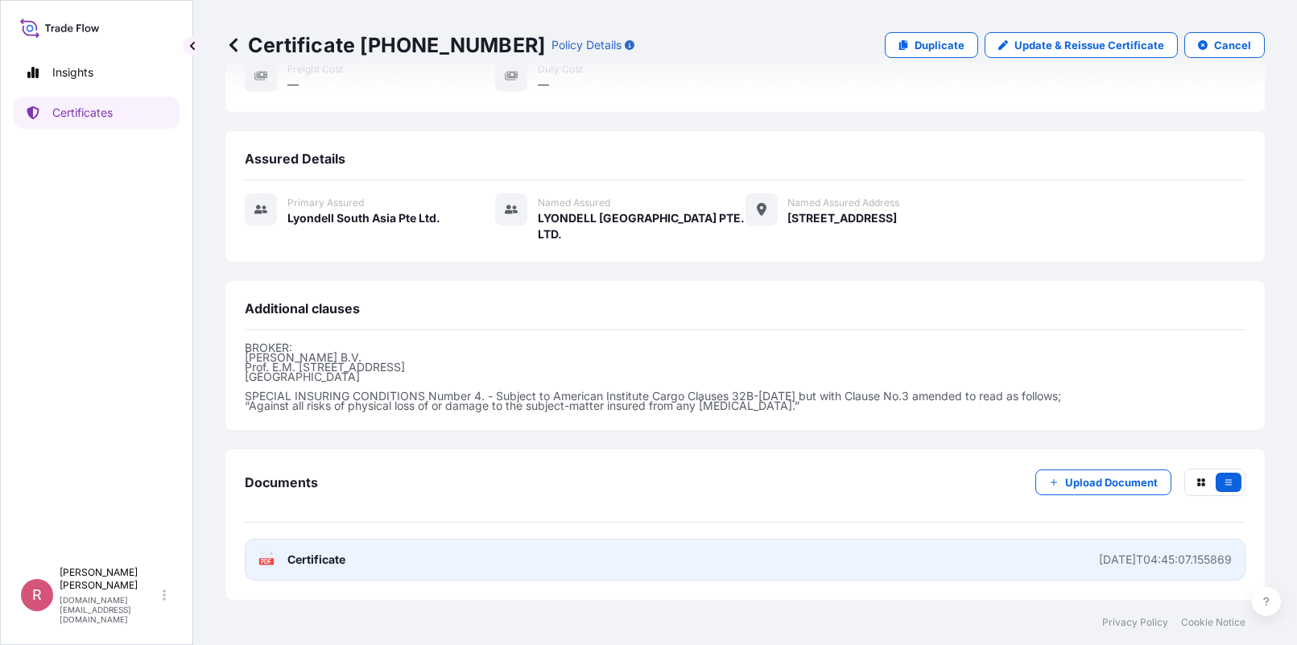
click at [295, 567] on span "Certificate" at bounding box center [316, 559] width 58 height 16
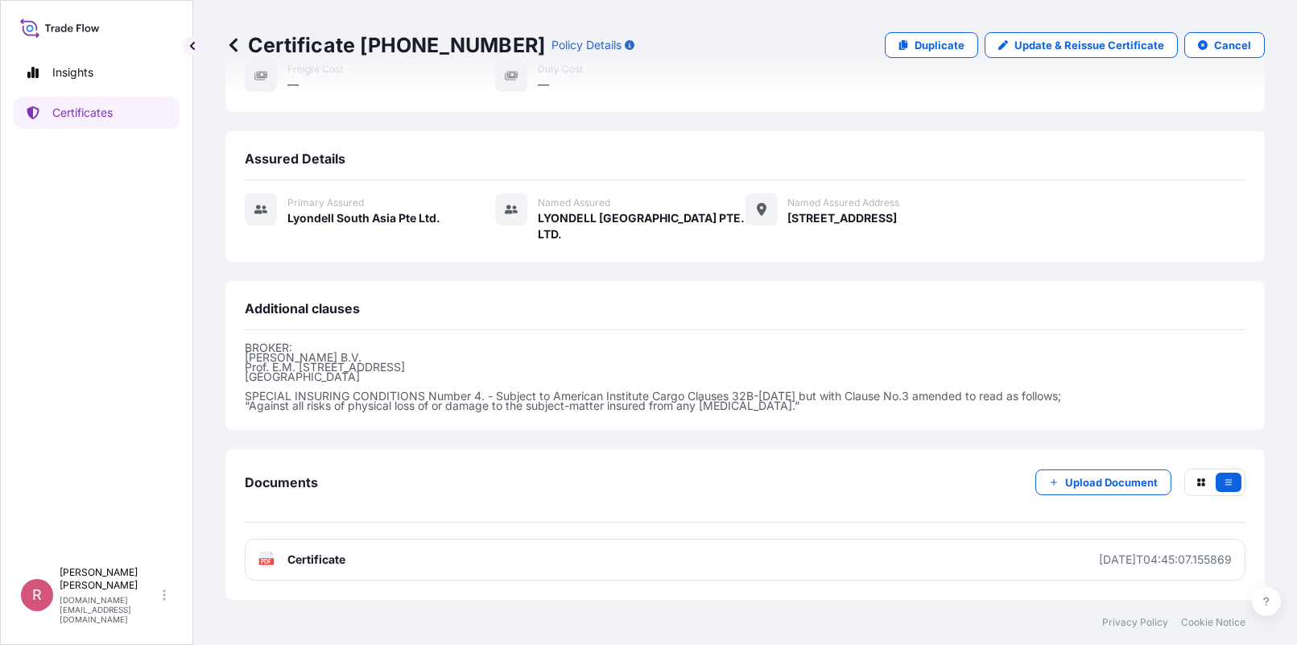
scroll to position [0, 0]
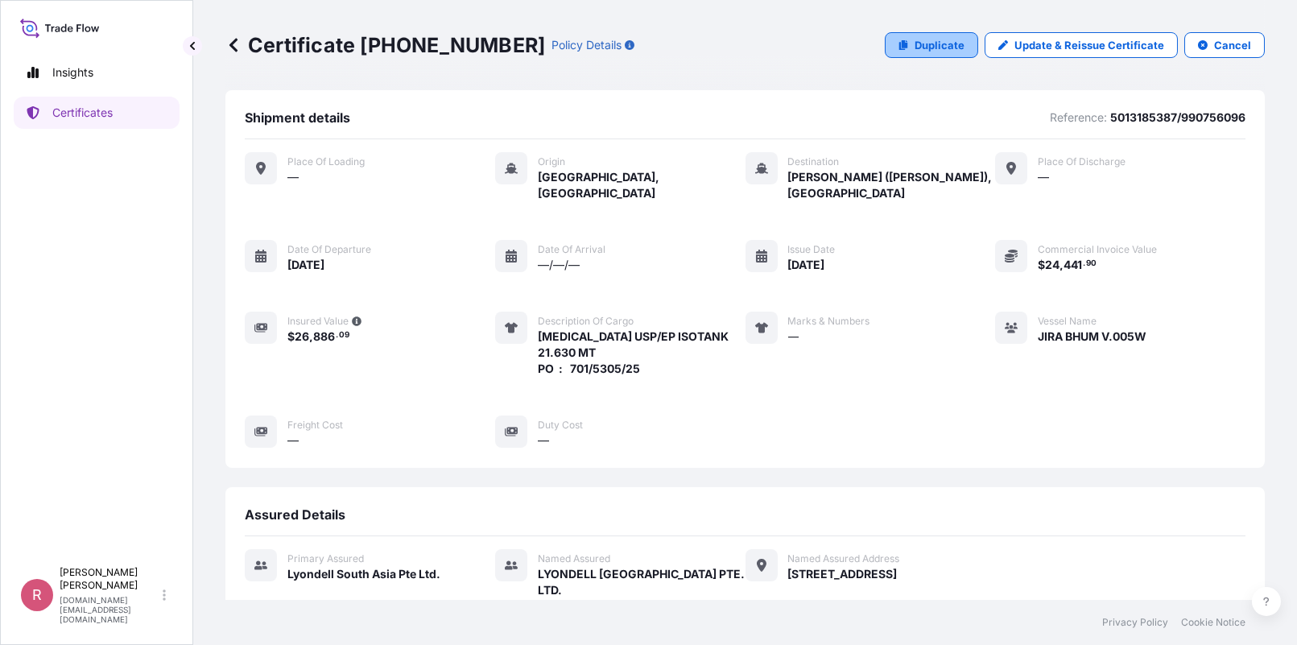
click at [952, 38] on p "Duplicate" at bounding box center [940, 45] width 50 height 16
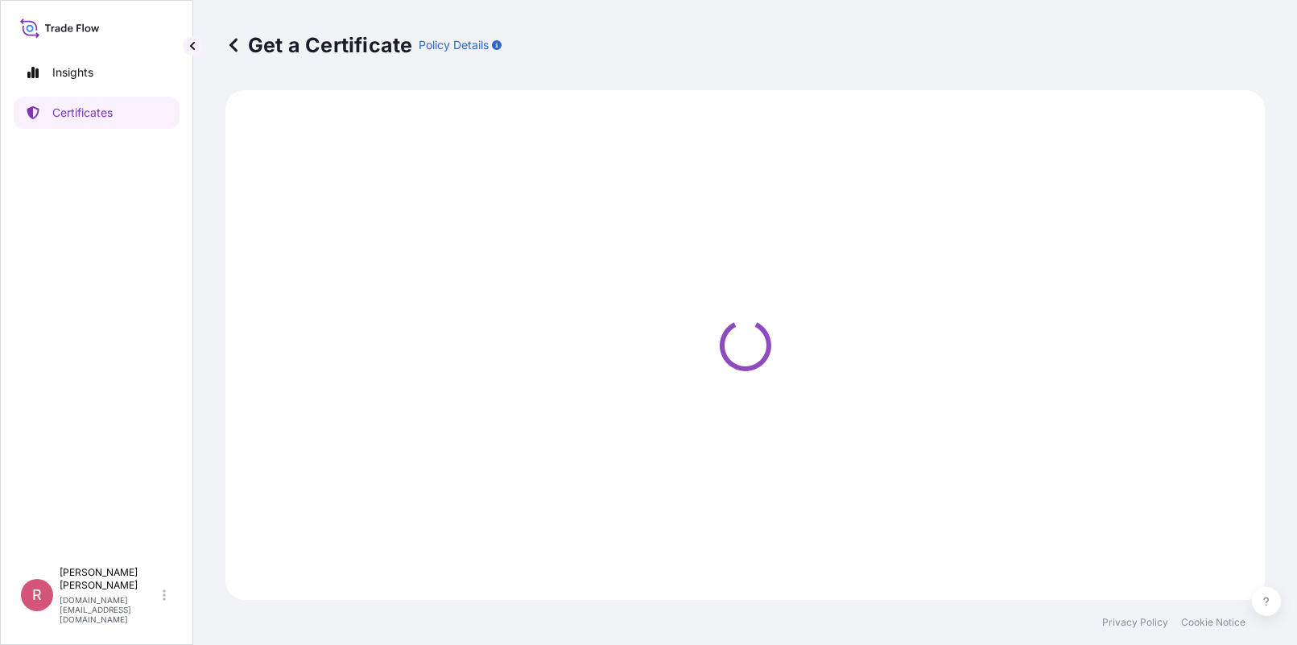
select select "Sea"
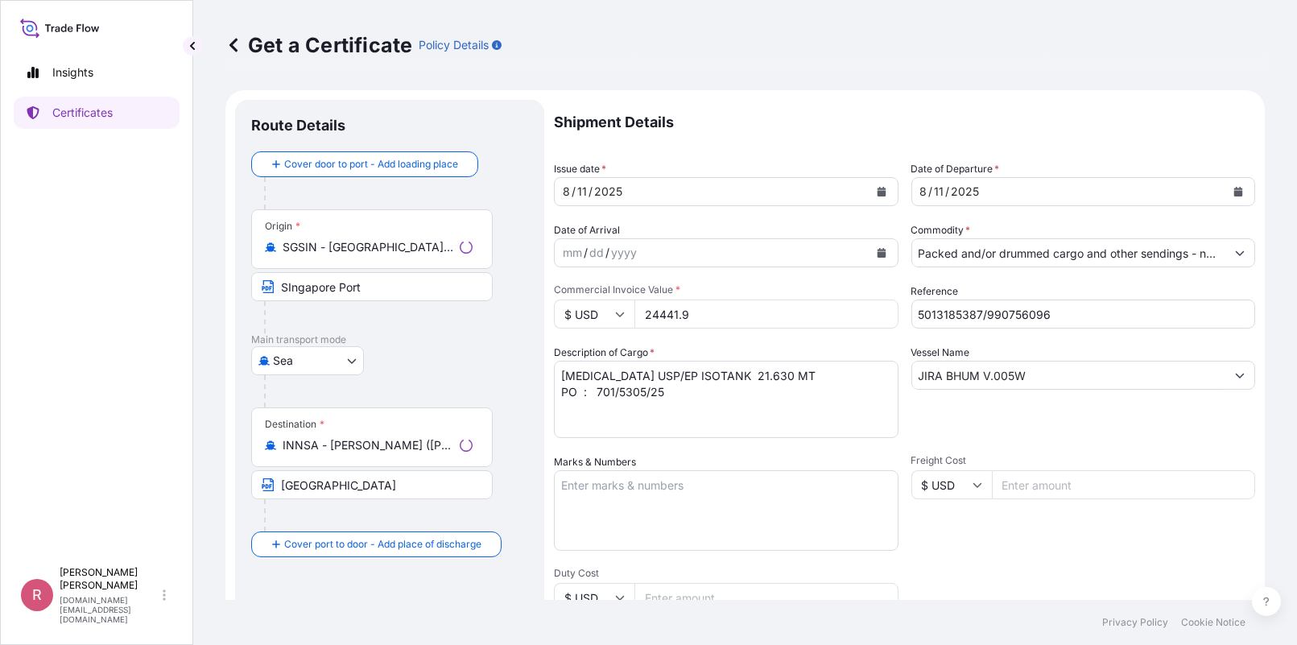
type input "[STREET_ADDRESS]"
select select "32022"
type input "[STREET_ADDRESS]"
click at [762, 306] on input "24441.9" at bounding box center [766, 313] width 264 height 29
drag, startPoint x: 627, startPoint y: 327, endPoint x: 580, endPoint y: 304, distance: 51.9
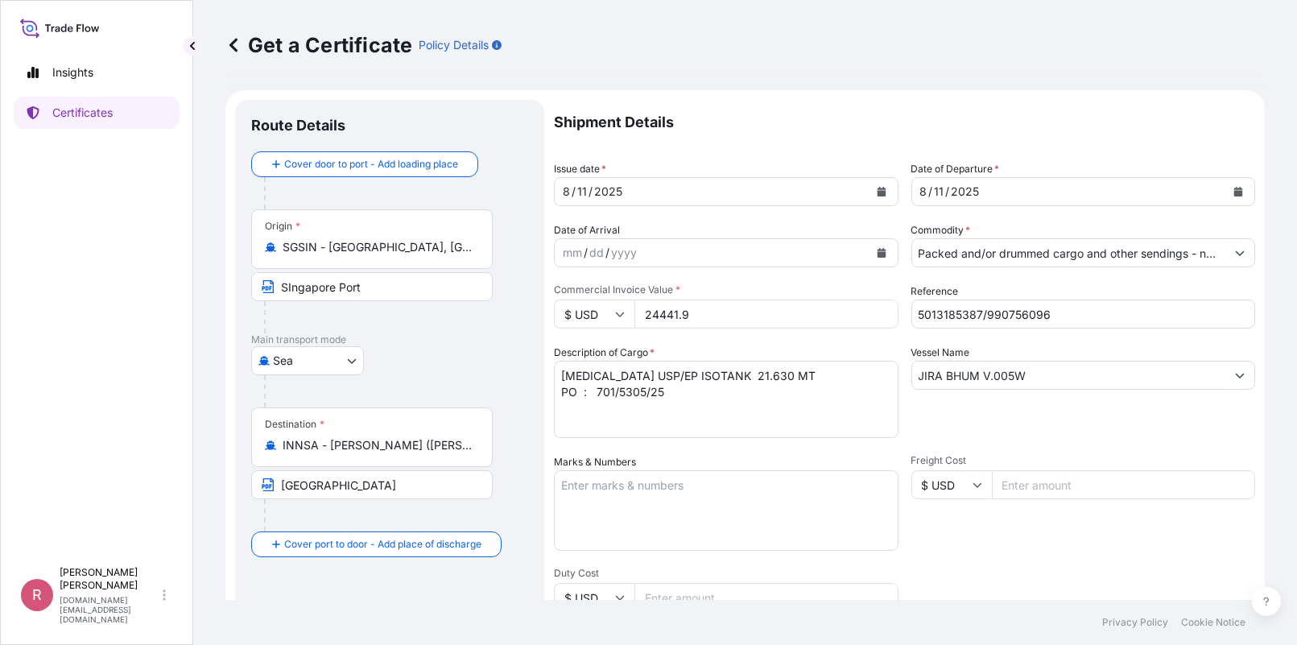
click at [578, 311] on div "$ USD 24441.9" at bounding box center [726, 313] width 345 height 29
type input "24441.9"
drag, startPoint x: 1053, startPoint y: 316, endPoint x: 823, endPoint y: 299, distance: 230.8
click at [823, 299] on div "Shipment Details Issue date * [DATE] Date of Departure * [DATE] Date of Arrival…" at bounding box center [904, 483] width 701 height 767
paste input "9"
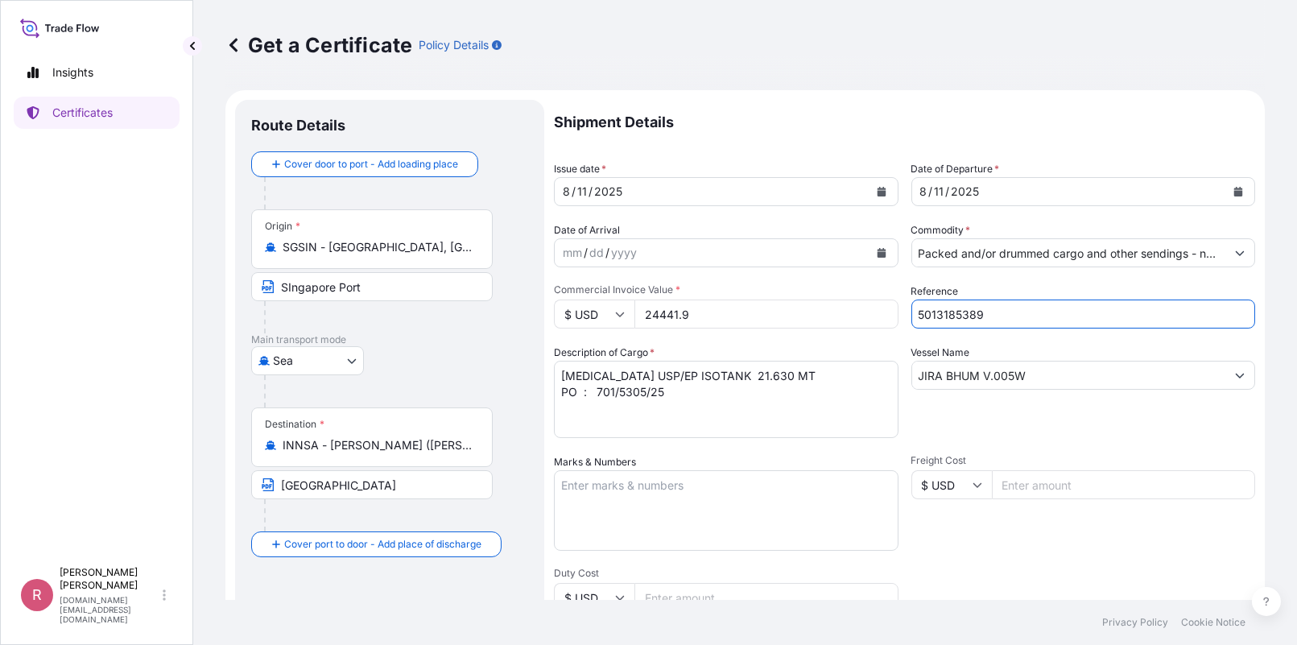
type input "5013185389/"
type input "[STREET_ADDRESS]"
click at [1076, 312] on input "5013185389/" at bounding box center [1083, 313] width 345 height 29
paste input "990756097"
type input "5013185389/990756097"
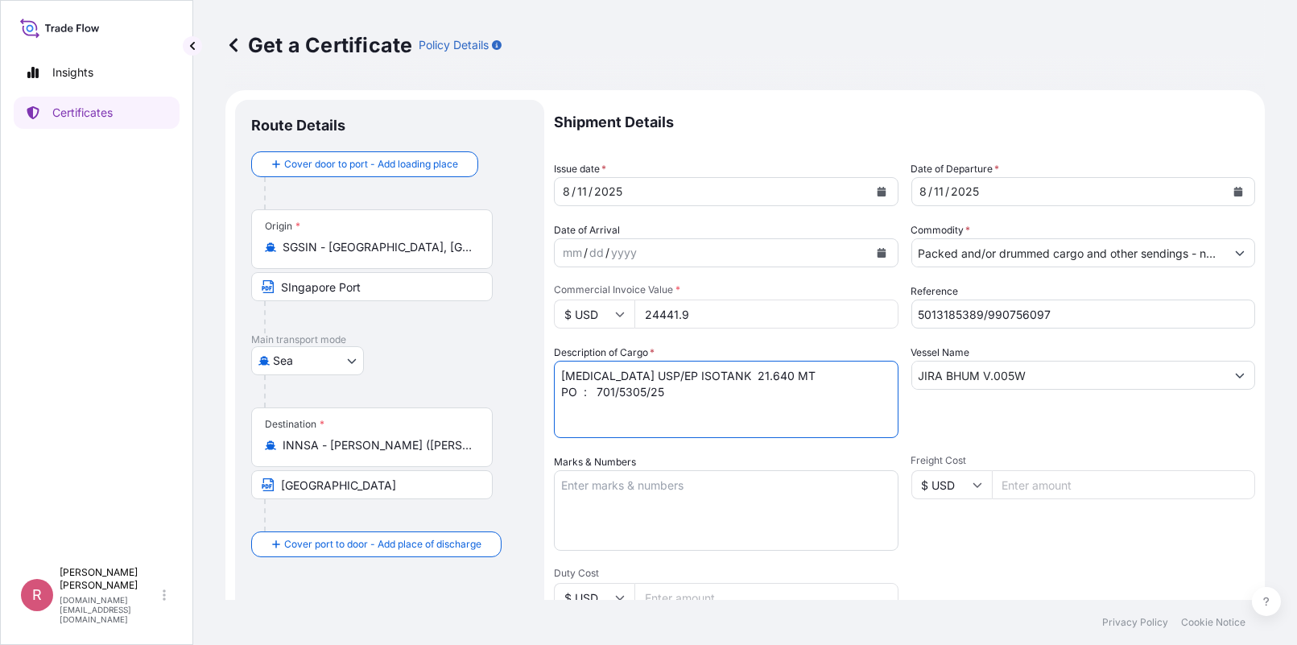
click at [684, 393] on textarea "[MEDICAL_DATA] USP/EP ISOTANK 21.630 MT PO : 701/5305/25" at bounding box center [726, 399] width 345 height 77
drag, startPoint x: 671, startPoint y: 394, endPoint x: 697, endPoint y: 376, distance: 31.3
click at [595, 390] on textarea "[MEDICAL_DATA] USP/EP ISOTANK 21.630 MT PO : 701/5305/25" at bounding box center [726, 399] width 345 height 77
paste textarea "6"
type textarea "[MEDICAL_DATA] USP/EP ISOTANK 21.640 MT PO : 701/5306/25"
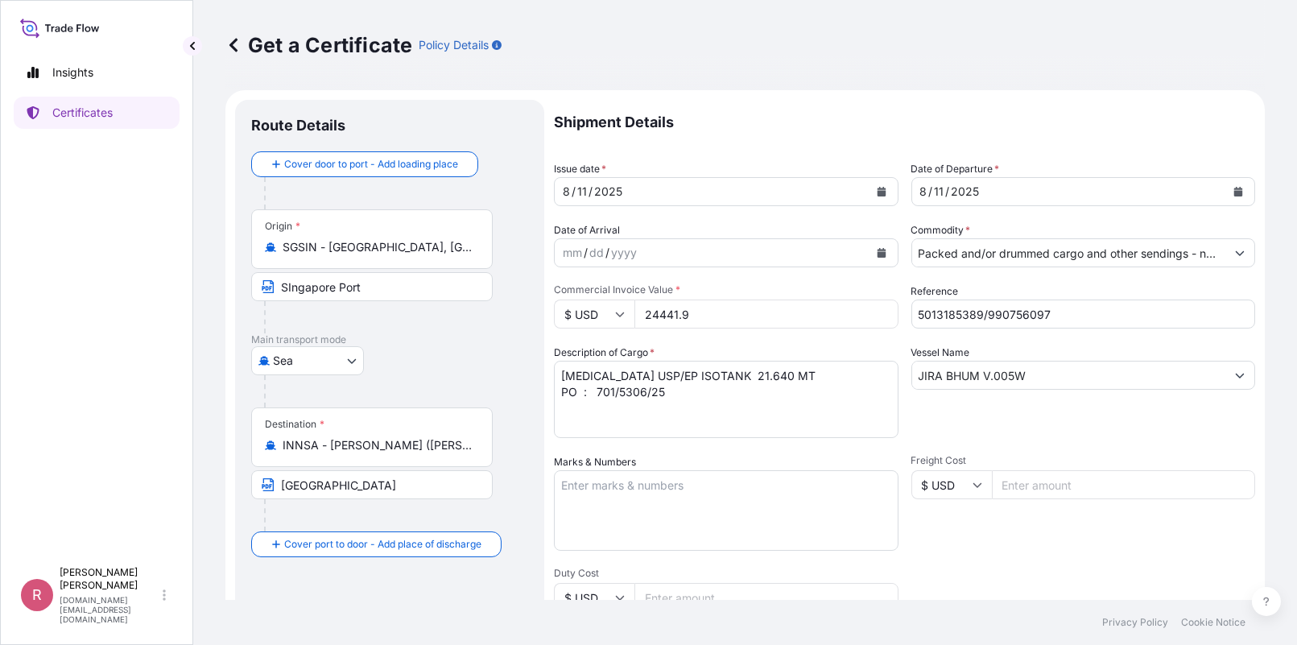
click at [731, 318] on input "24441.9" at bounding box center [766, 313] width 264 height 29
drag, startPoint x: 638, startPoint y: 312, endPoint x: 622, endPoint y: 311, distance: 16.1
click at [622, 311] on div "$ USD 24441.9" at bounding box center [726, 313] width 345 height 29
paste input "53.20"
type input "24453.20"
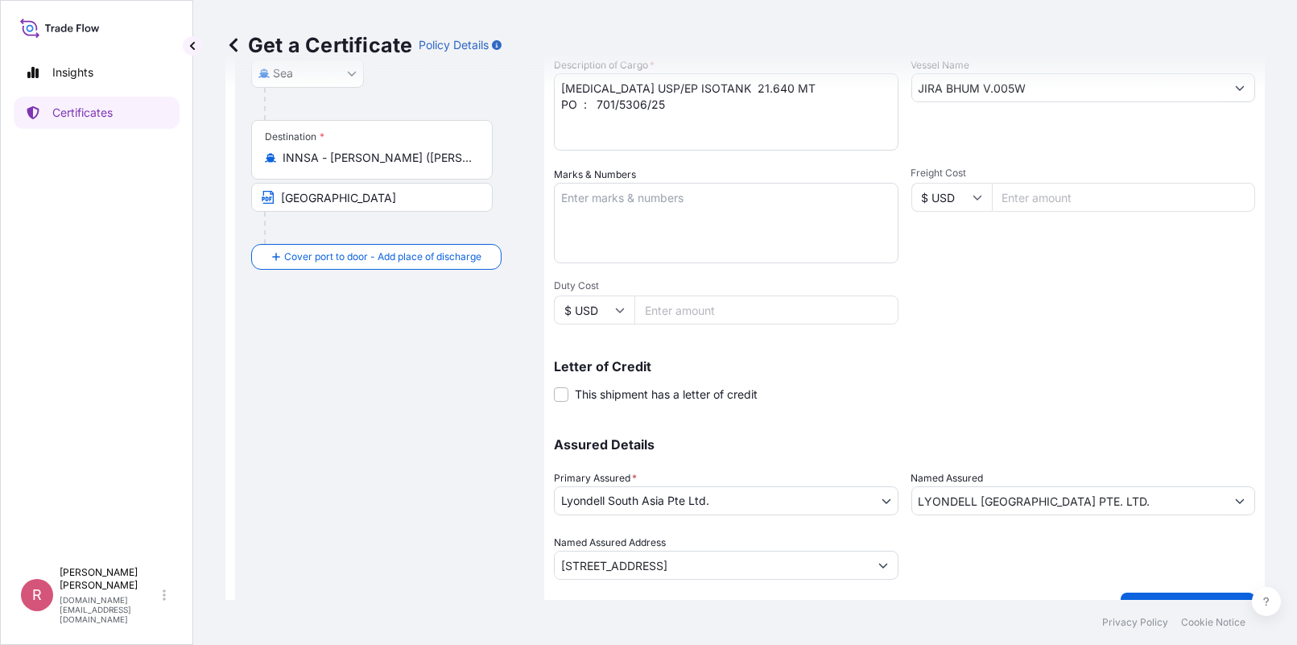
scroll to position [321, 0]
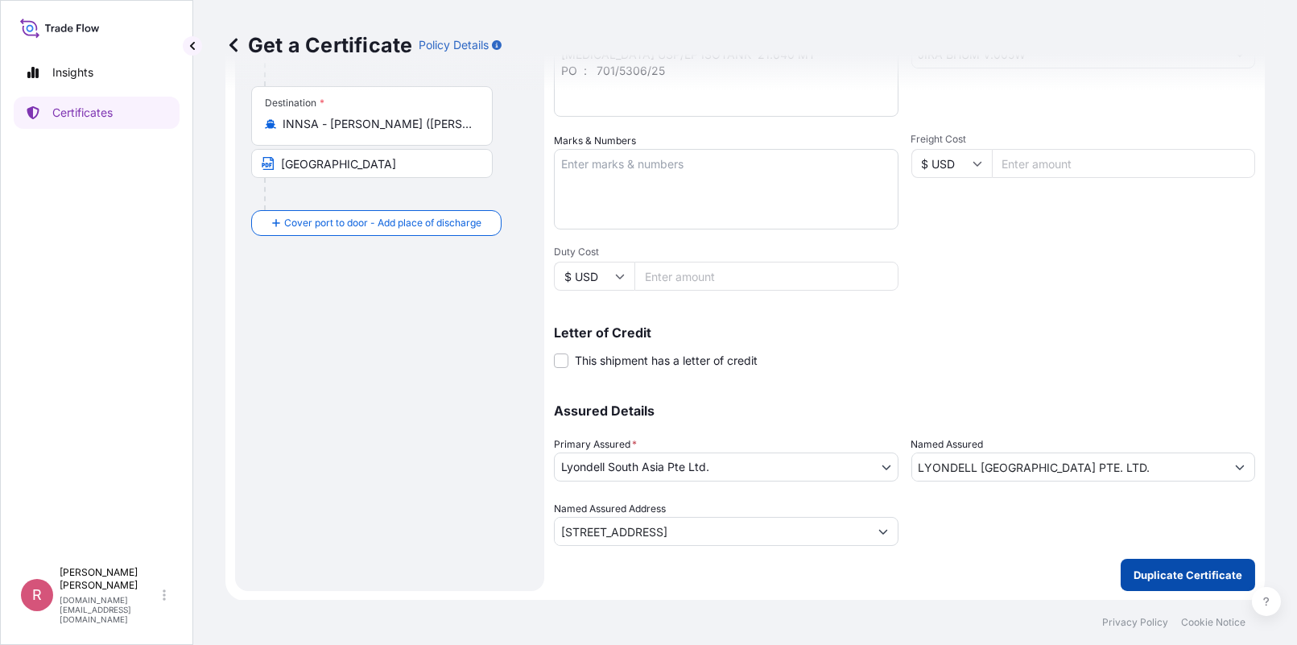
click at [1183, 575] on p "Duplicate Certificate" at bounding box center [1188, 575] width 109 height 16
type input "[STREET_ADDRESS]"
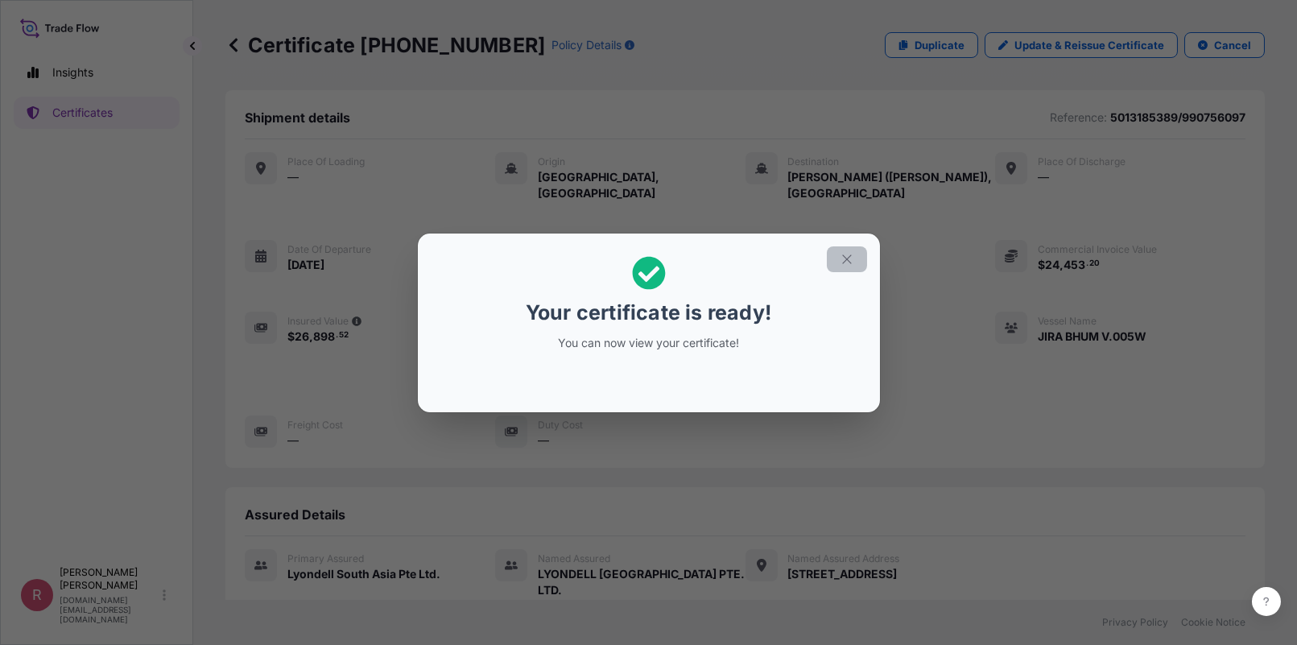
click at [848, 256] on icon "button" at bounding box center [846, 258] width 9 height 9
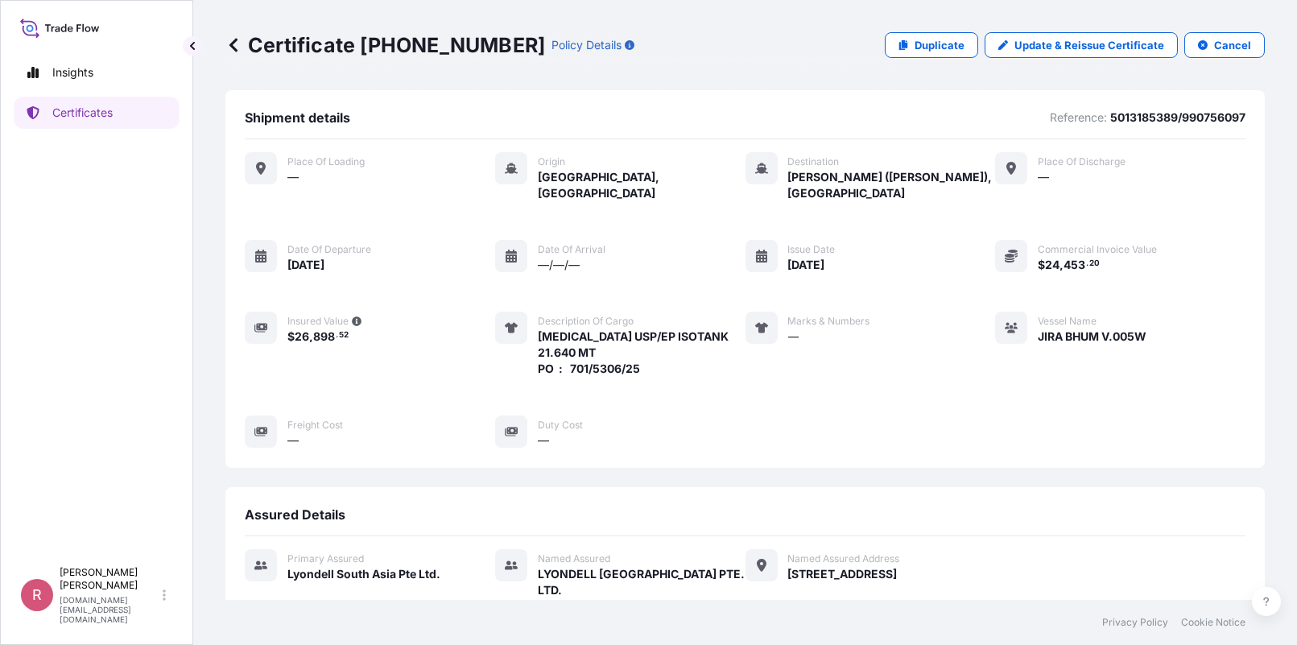
scroll to position [370, 0]
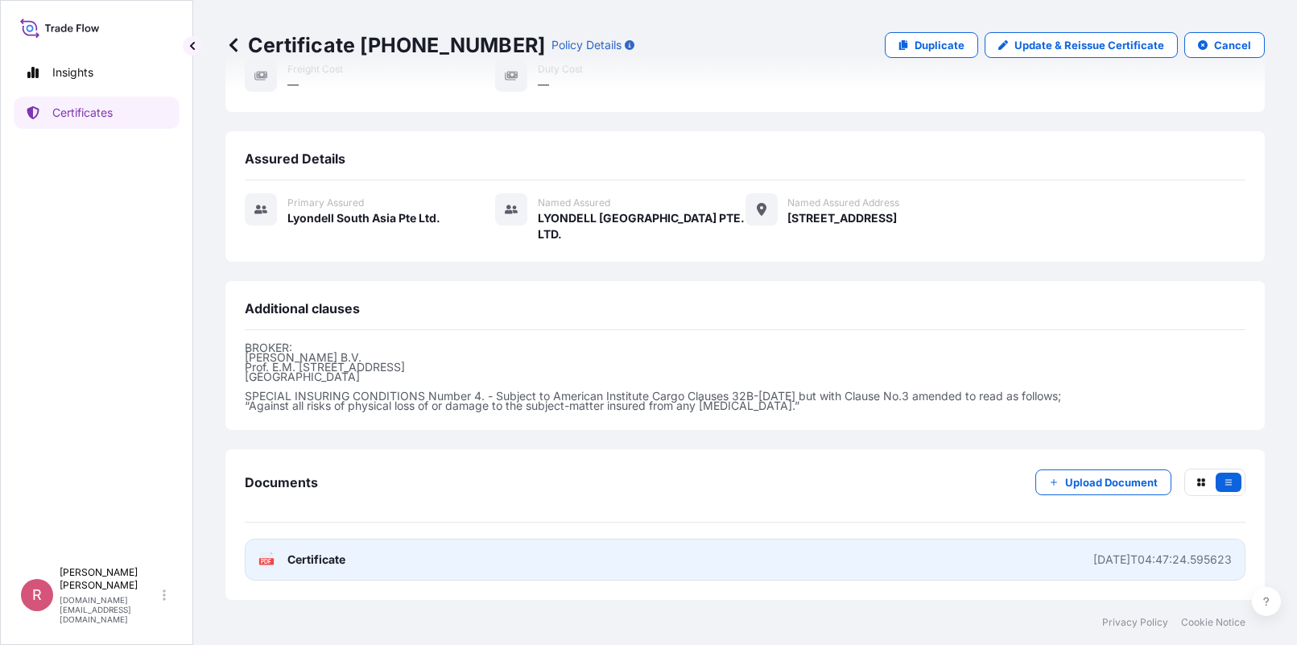
click at [272, 560] on rect at bounding box center [266, 561] width 14 height 6
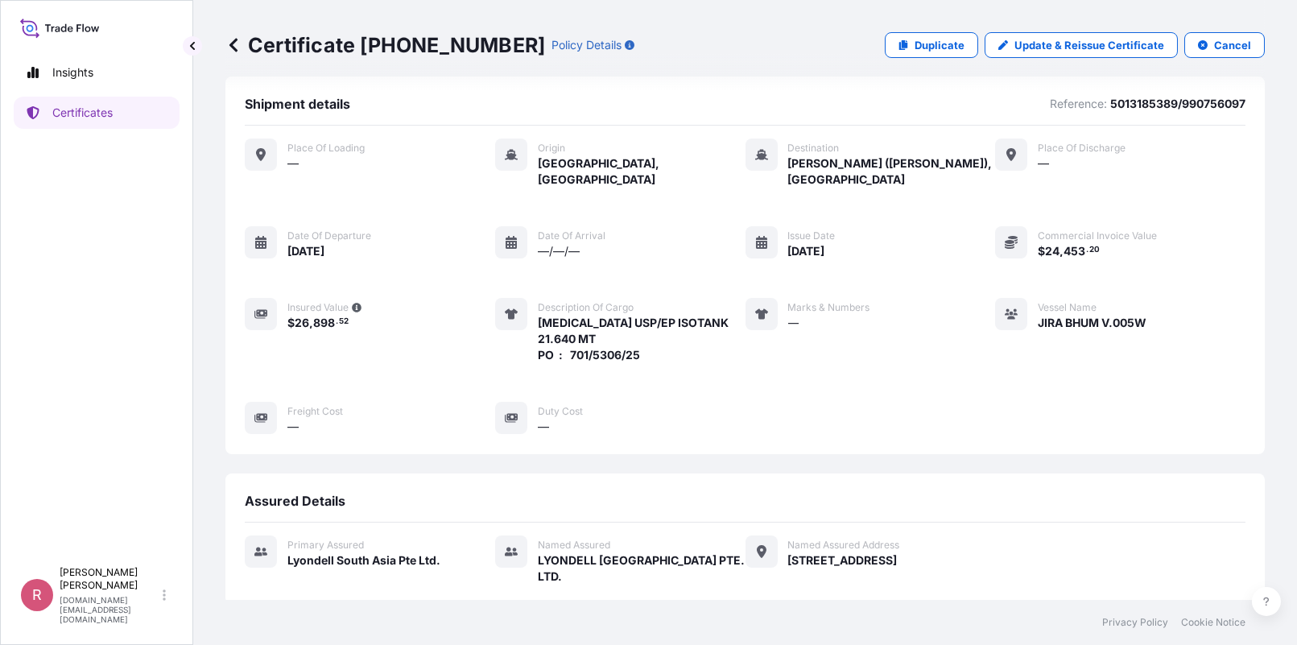
scroll to position [0, 0]
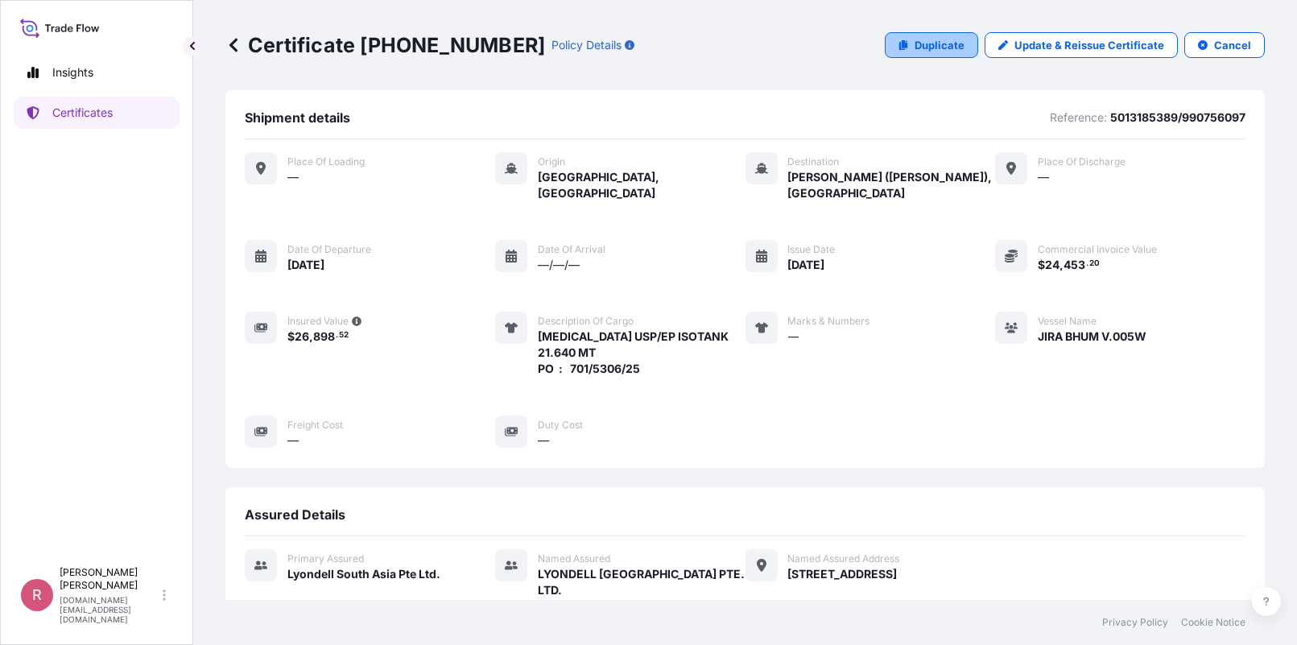
click at [915, 47] on p "Duplicate" at bounding box center [940, 45] width 50 height 16
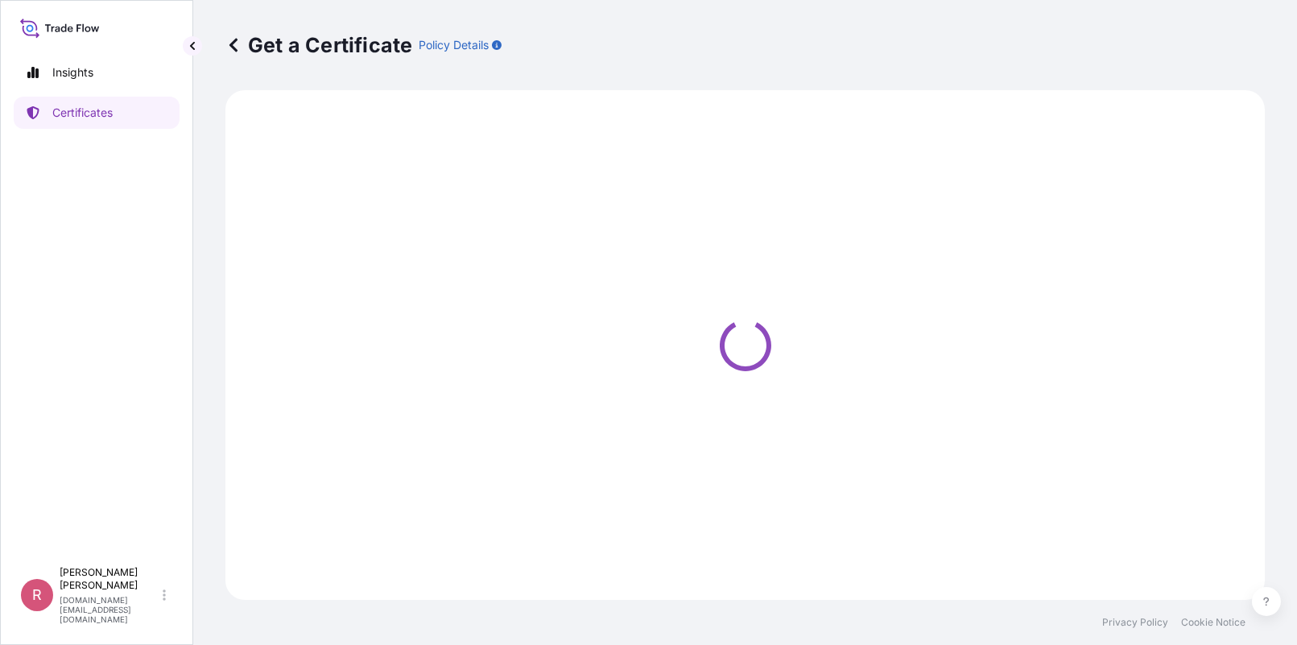
select select "Sea"
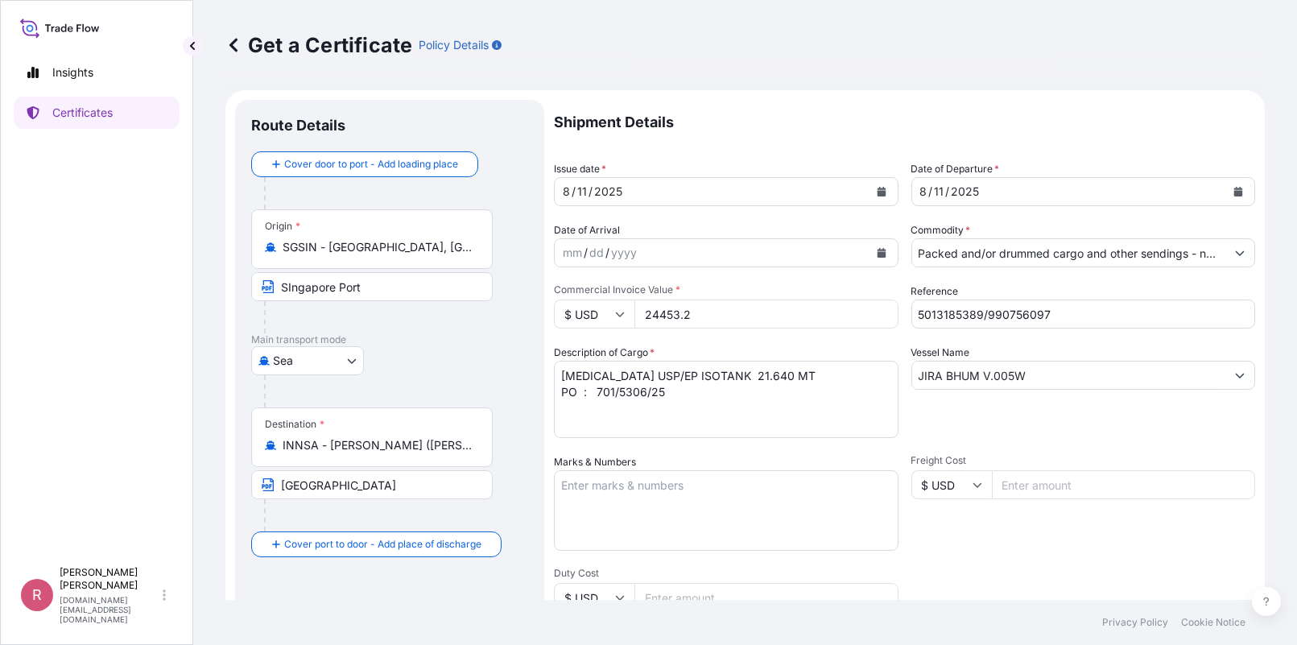
type input "[STREET_ADDRESS]"
select select "32022"
drag, startPoint x: 1052, startPoint y: 313, endPoint x: 791, endPoint y: 330, distance: 261.4
click at [791, 330] on div "Shipment Details Issue date * [DATE] Date of Departure * [DATE] Date of Arrival…" at bounding box center [904, 483] width 701 height 767
paste input "5013185392"
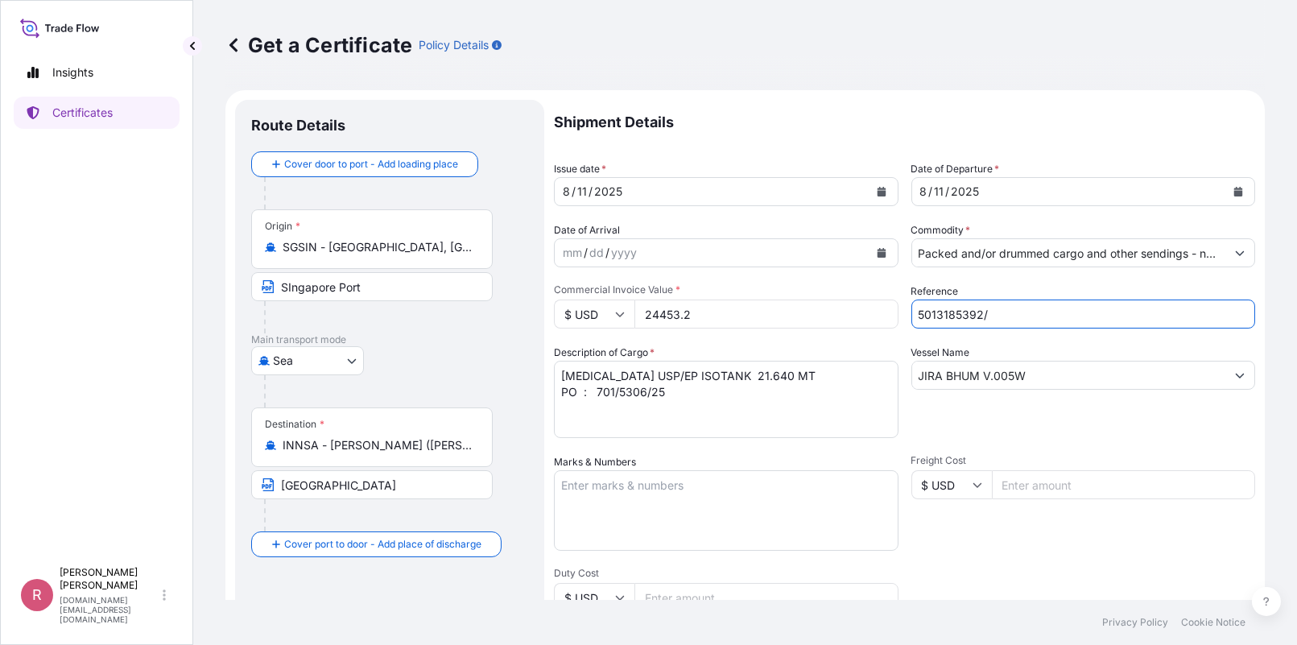
paste input "990756099"
type input "5013185392/990756099"
click at [645, 392] on textarea "[MEDICAL_DATA] USP/EP ISOTANK 21.640 MT PO : 701/5306/25" at bounding box center [726, 399] width 345 height 77
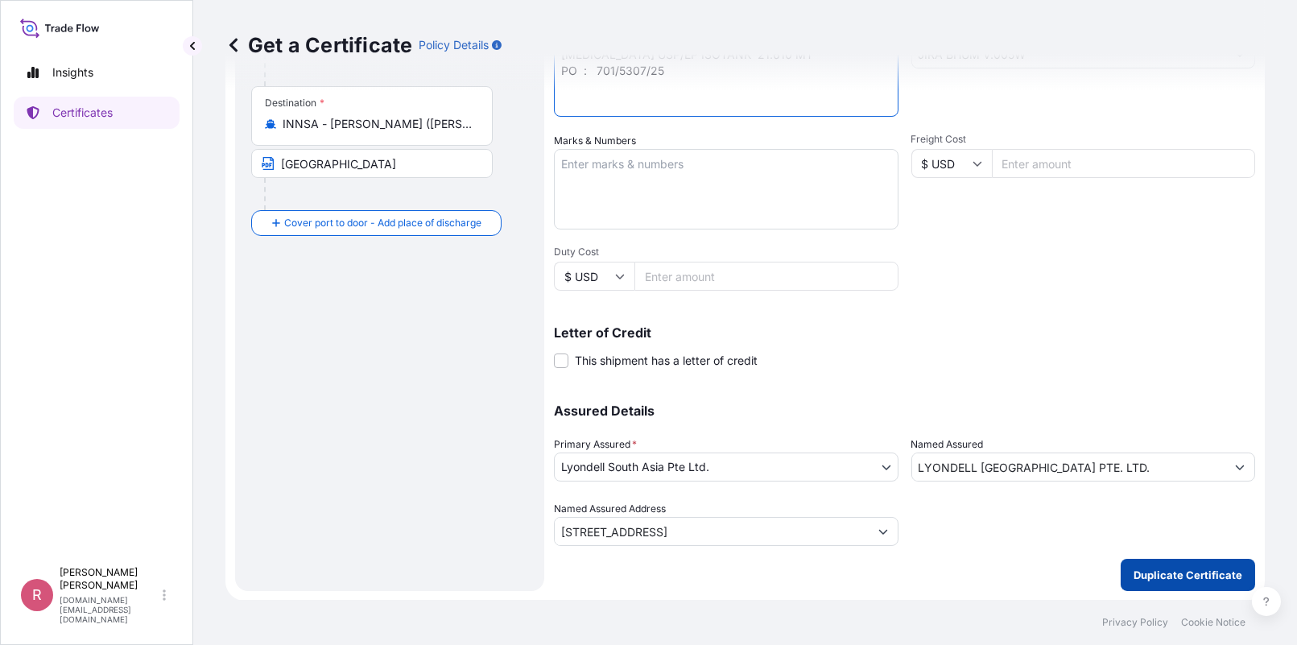
type textarea "[MEDICAL_DATA] USP/EP ISOTANK 21.610 MT PO : 701/5307/25"
click at [1174, 568] on p "Duplicate Certificate" at bounding box center [1188, 575] width 109 height 16
type input "[STREET_ADDRESS]"
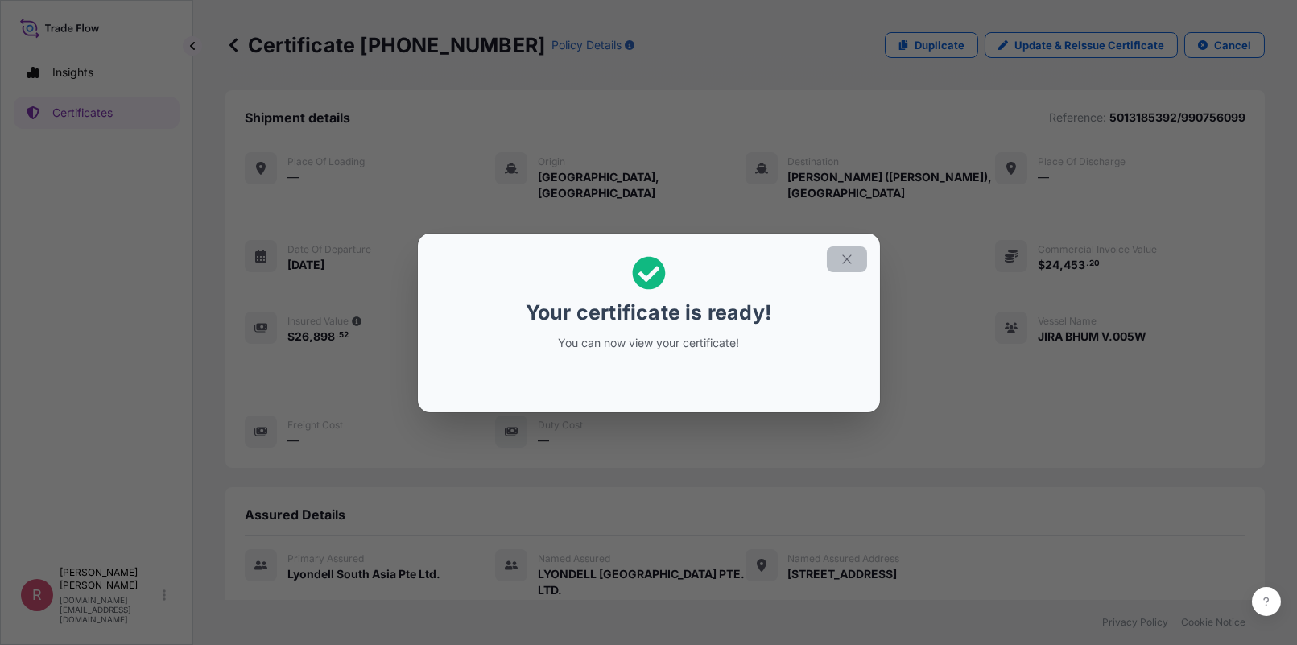
click at [850, 254] on icon "button" at bounding box center [846, 258] width 9 height 9
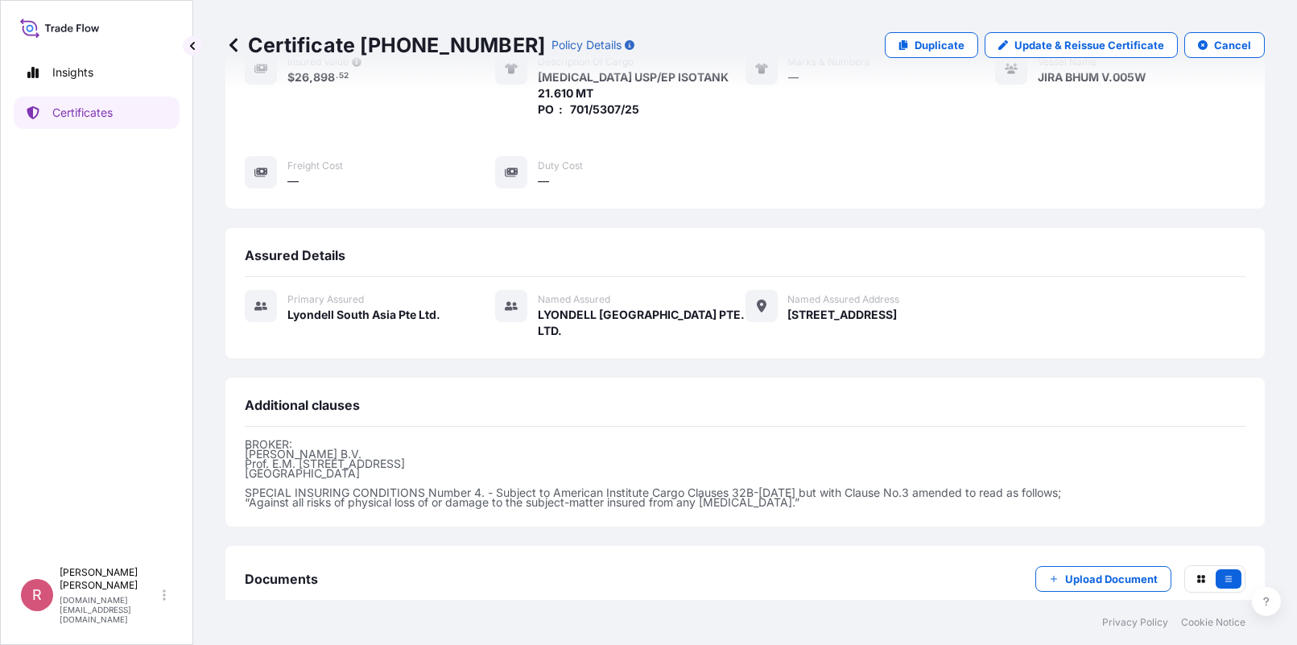
scroll to position [370, 0]
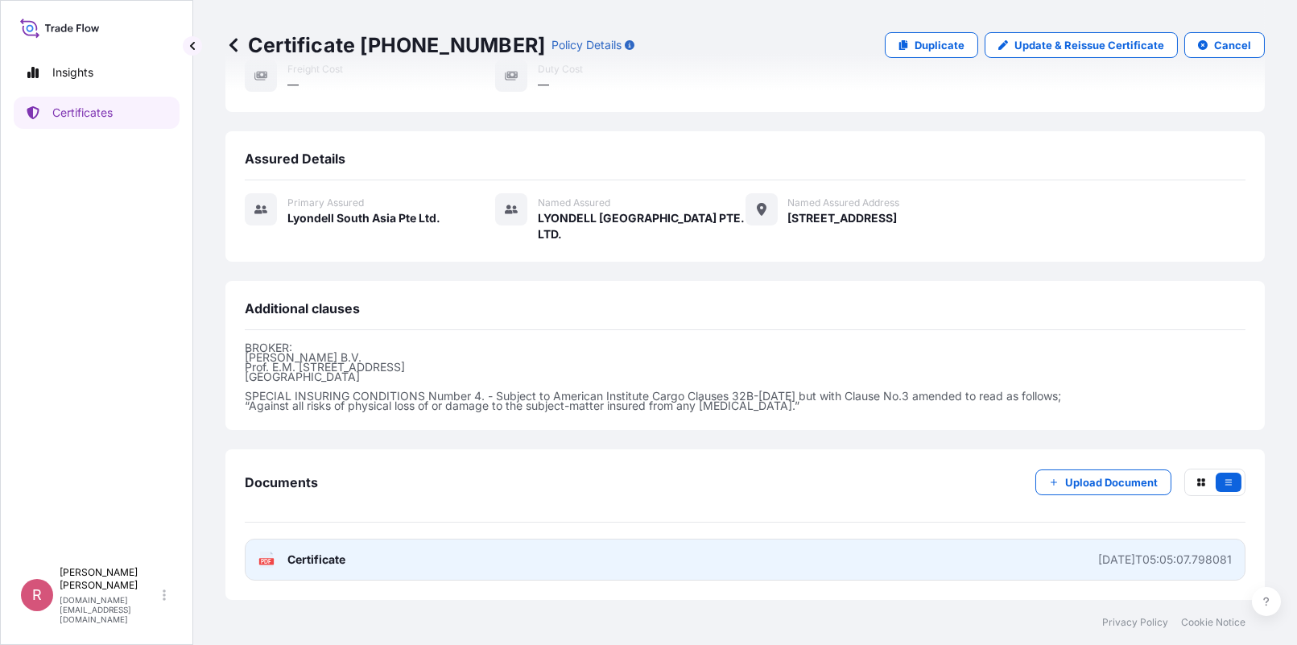
click at [340, 562] on span "Certificate" at bounding box center [316, 559] width 58 height 16
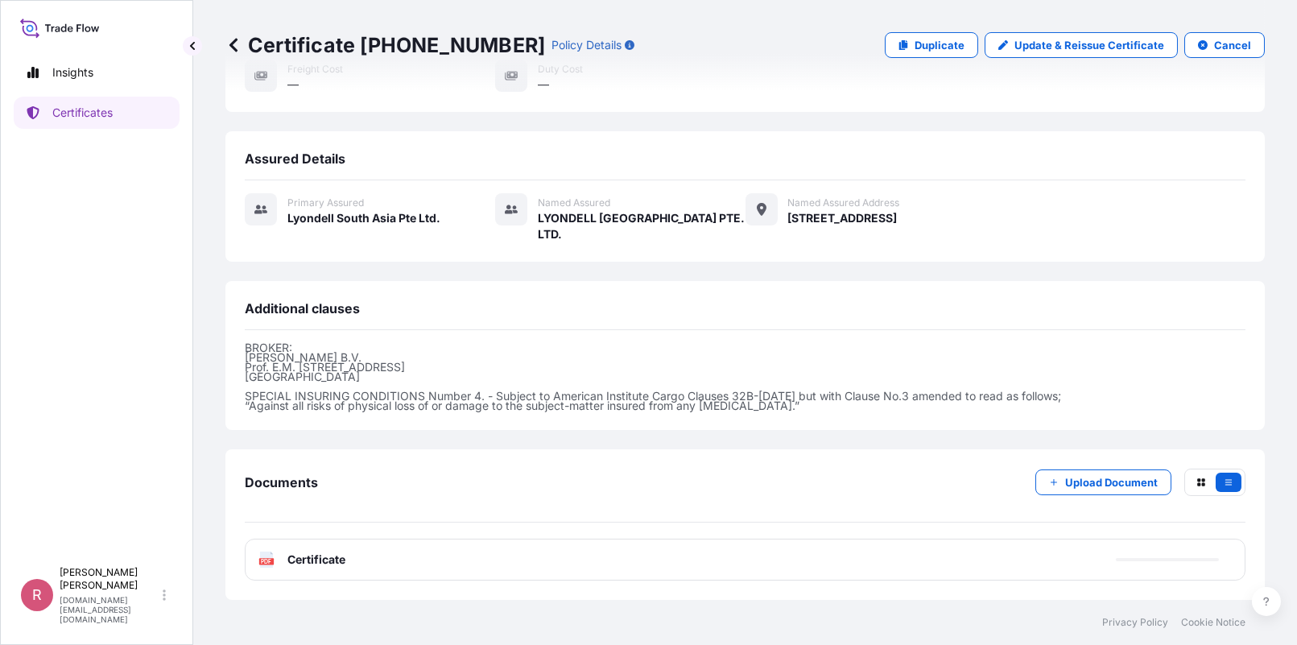
scroll to position [0, 0]
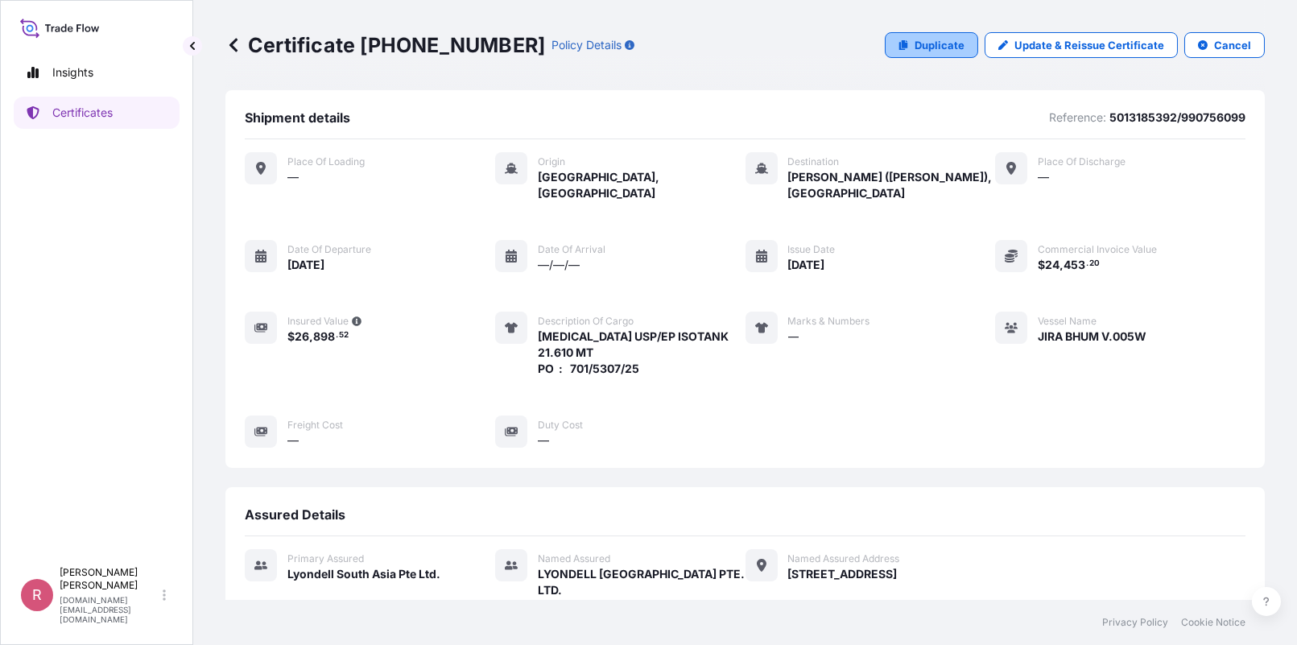
click at [937, 50] on p "Duplicate" at bounding box center [940, 45] width 50 height 16
select select "Sea"
select select "32022"
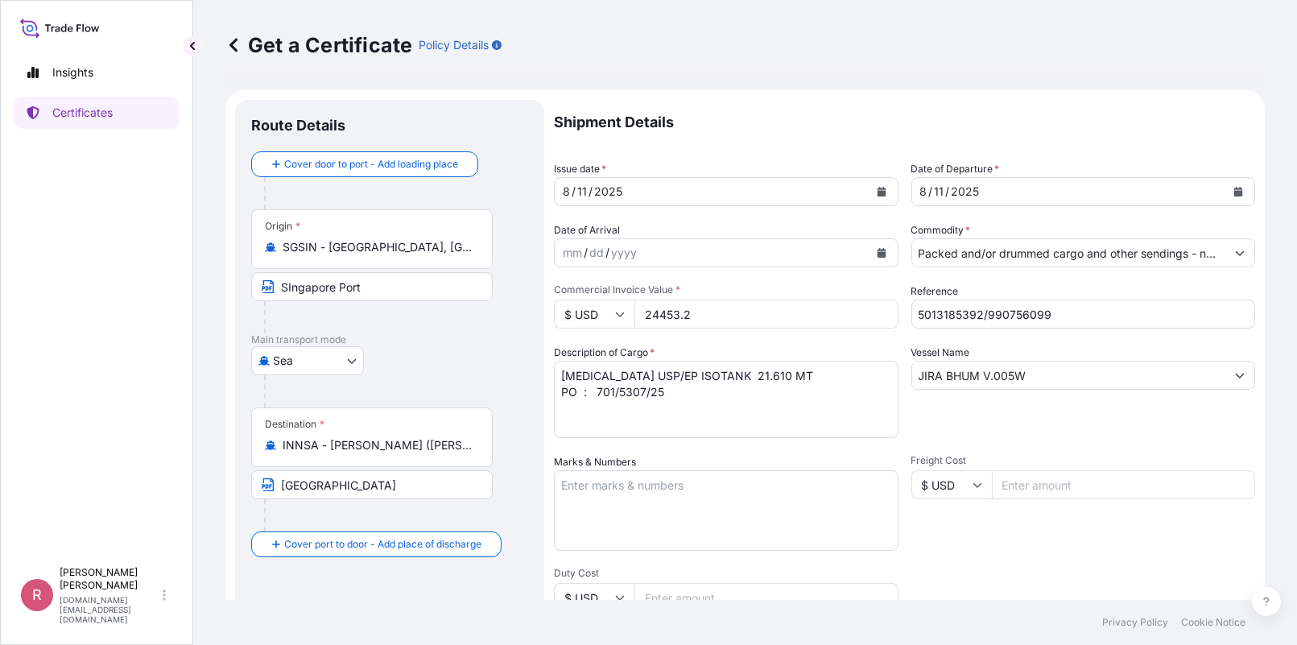
type input "[STREET_ADDRESS]"
drag, startPoint x: 1047, startPoint y: 323, endPoint x: 865, endPoint y: 332, distance: 182.2
click at [868, 332] on div "Shipment Details Issue date * [DATE] Date of Departure * [DATE] Date of Arrival…" at bounding box center [904, 483] width 701 height 767
click at [994, 316] on input "Reference" at bounding box center [1083, 313] width 345 height 29
paste input "5013185387"
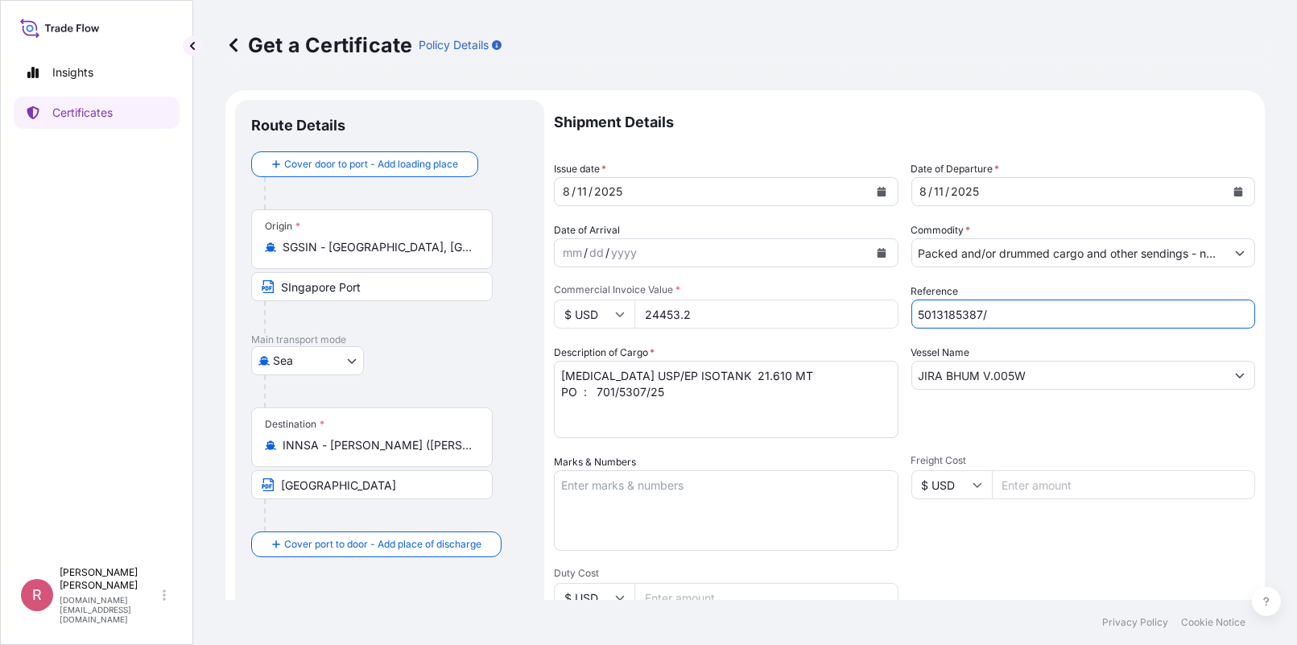
click at [1023, 316] on input "5013185387/" at bounding box center [1083, 313] width 345 height 29
paste input "990756096"
type input "5013185387/990756096"
click at [642, 389] on textarea "[MEDICAL_DATA] USP/EP ISOTANK 21.610 MT PO : 701/5307/25" at bounding box center [726, 399] width 345 height 77
type textarea "[MEDICAL_DATA] USP/EP ISOTANK 21.630 MT PO : 701/5305/25"
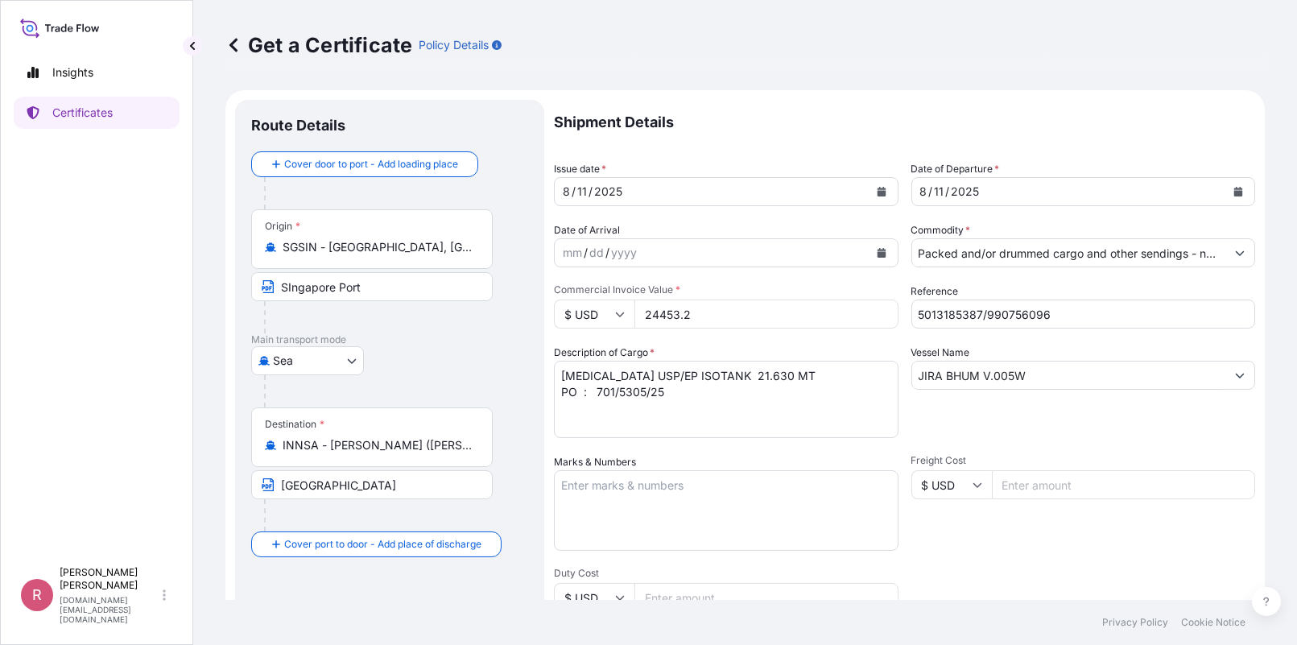
drag, startPoint x: 712, startPoint y: 318, endPoint x: 574, endPoint y: 316, distance: 138.5
click at [574, 316] on div "$ USD 24453.2" at bounding box center [726, 313] width 345 height 29
click at [708, 303] on input "24453.2" at bounding box center [766, 313] width 264 height 29
drag, startPoint x: 747, startPoint y: 300, endPoint x: 593, endPoint y: 304, distance: 153.8
click at [593, 304] on div "$ USD 24453.2" at bounding box center [726, 313] width 345 height 29
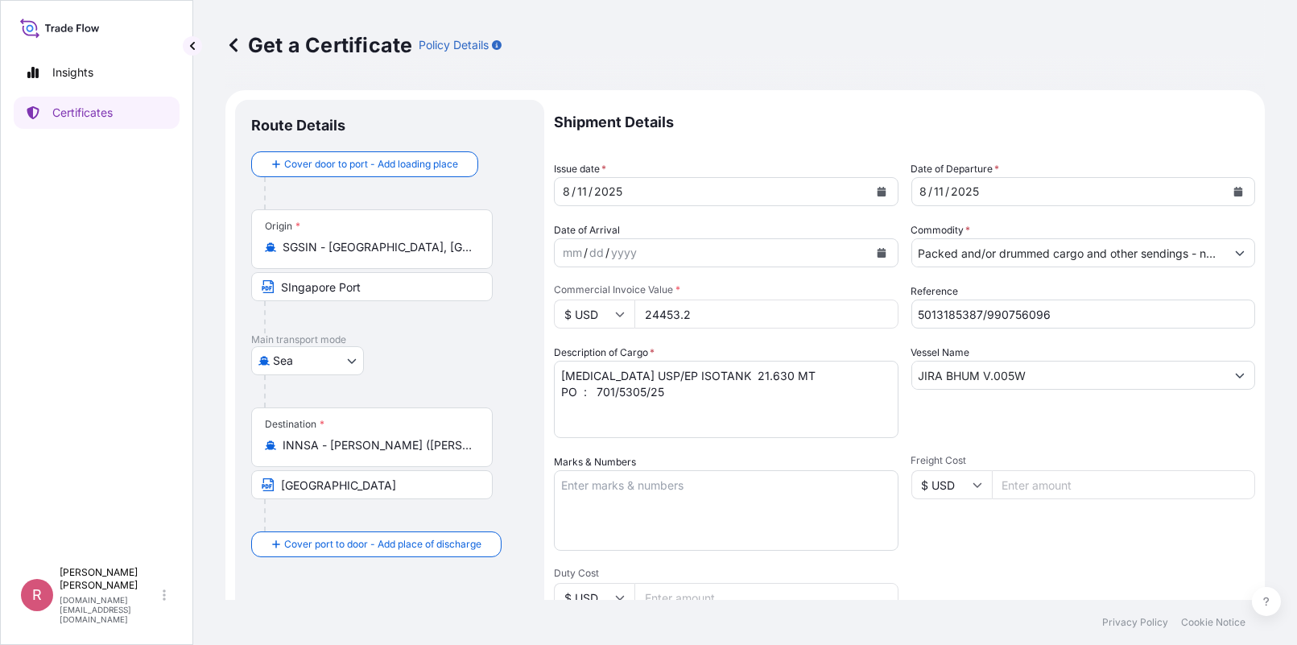
paste input "41.90"
type input "24441.90"
click at [825, 475] on textarea "Marks & Numbers" at bounding box center [726, 510] width 345 height 81
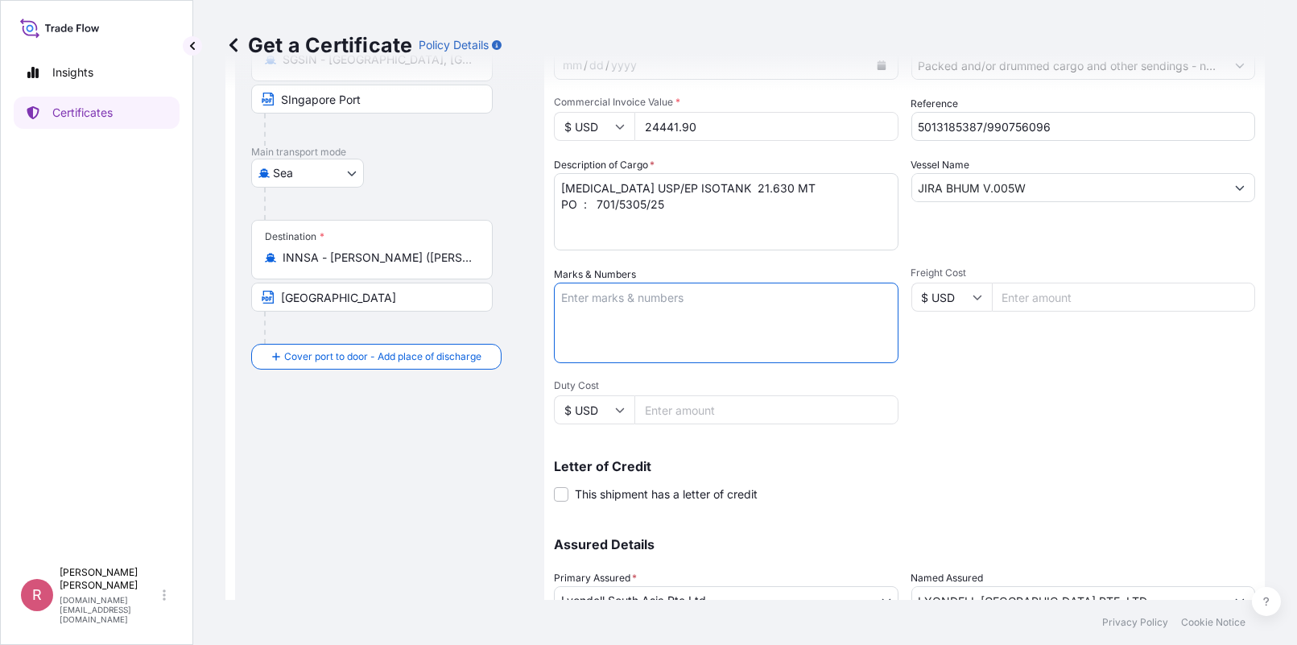
scroll to position [321, 0]
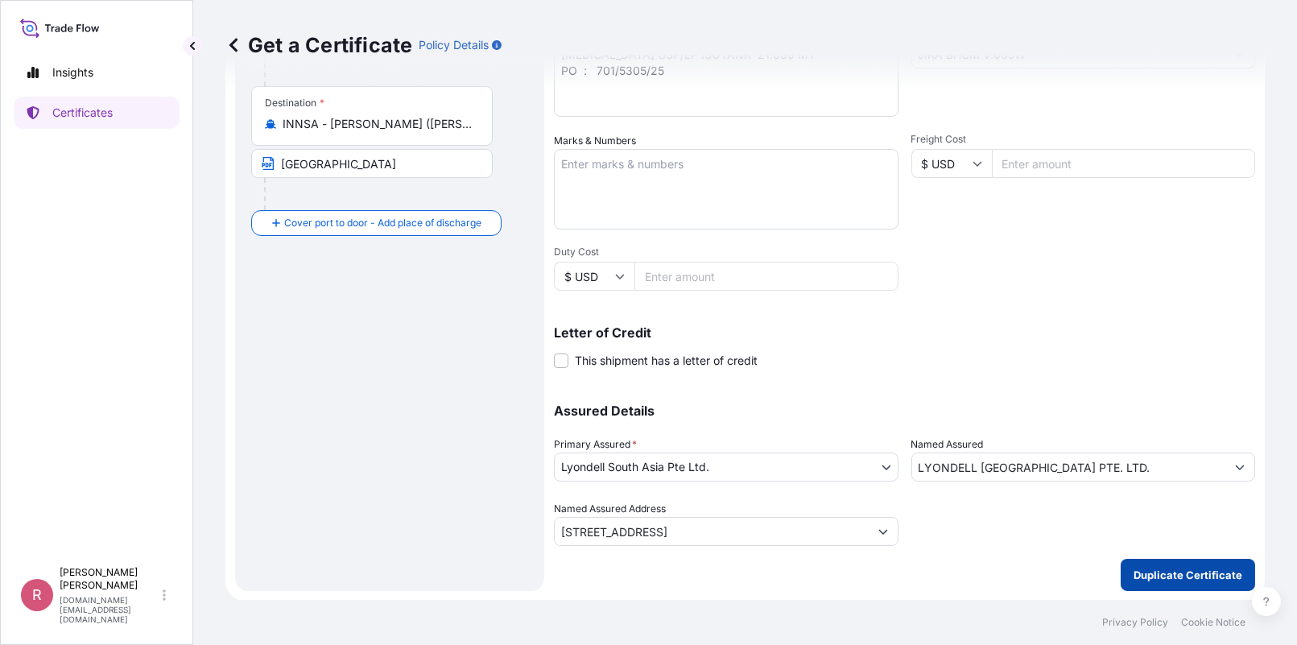
click at [1169, 568] on p "Duplicate Certificate" at bounding box center [1188, 575] width 109 height 16
type input "[STREET_ADDRESS]"
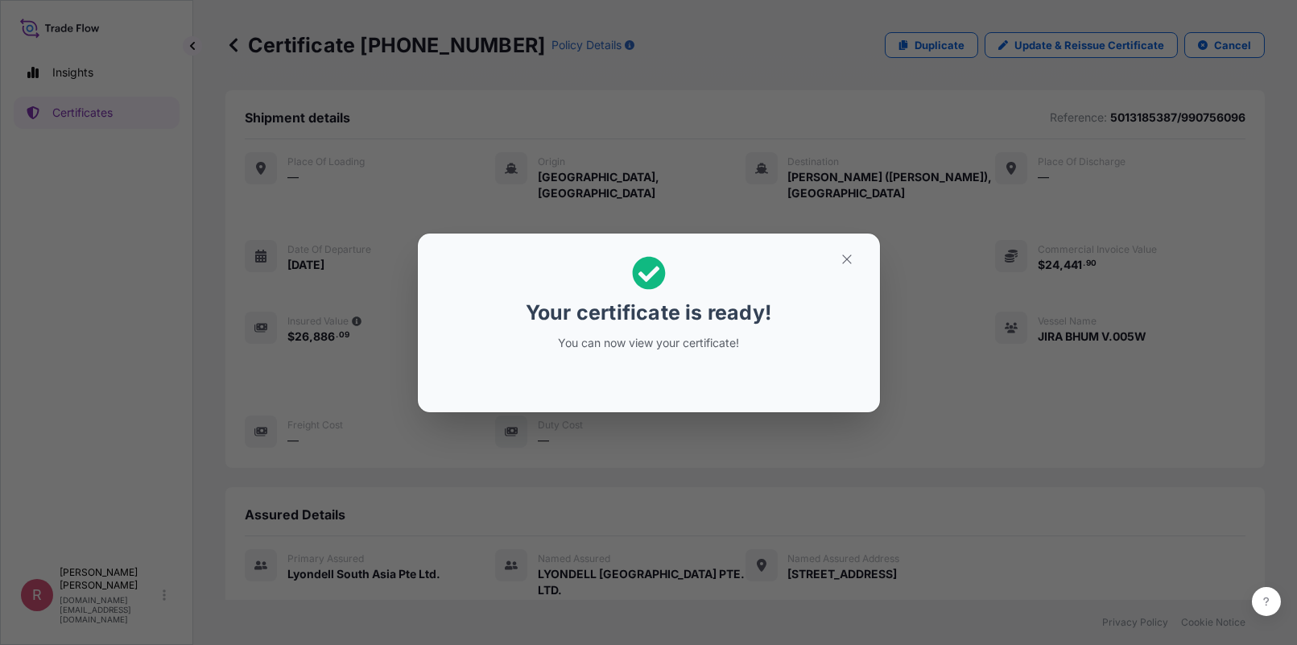
click at [638, 339] on p "You can now view your certificate!" at bounding box center [649, 343] width 248 height 16
click at [848, 261] on icon "button" at bounding box center [847, 259] width 14 height 14
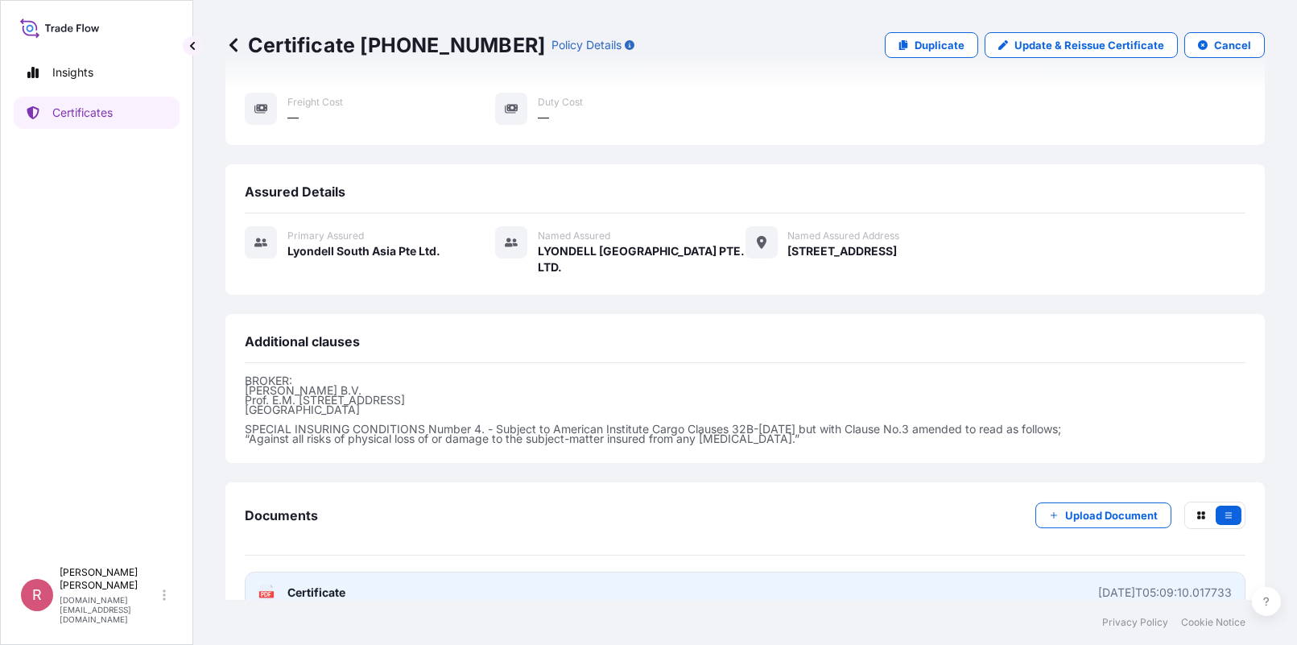
scroll to position [370, 0]
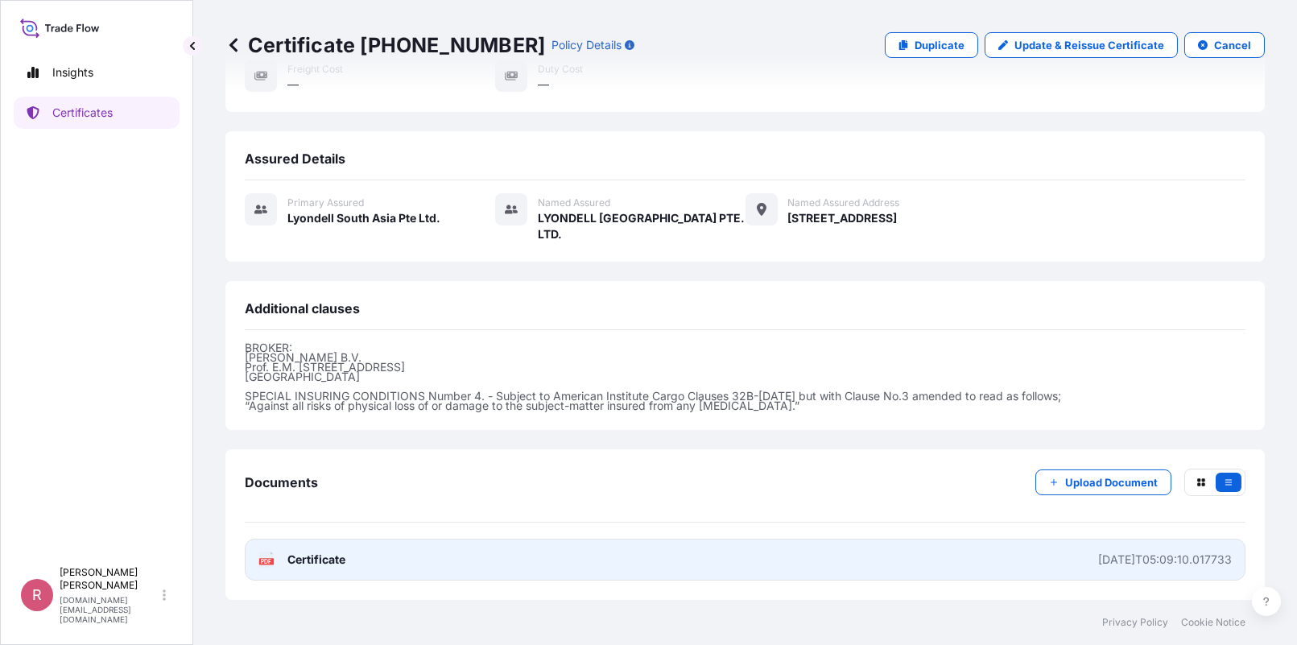
click at [276, 560] on div "PDF Certificate" at bounding box center [301, 559] width 87 height 16
